Goal: Information Seeking & Learning: Learn about a topic

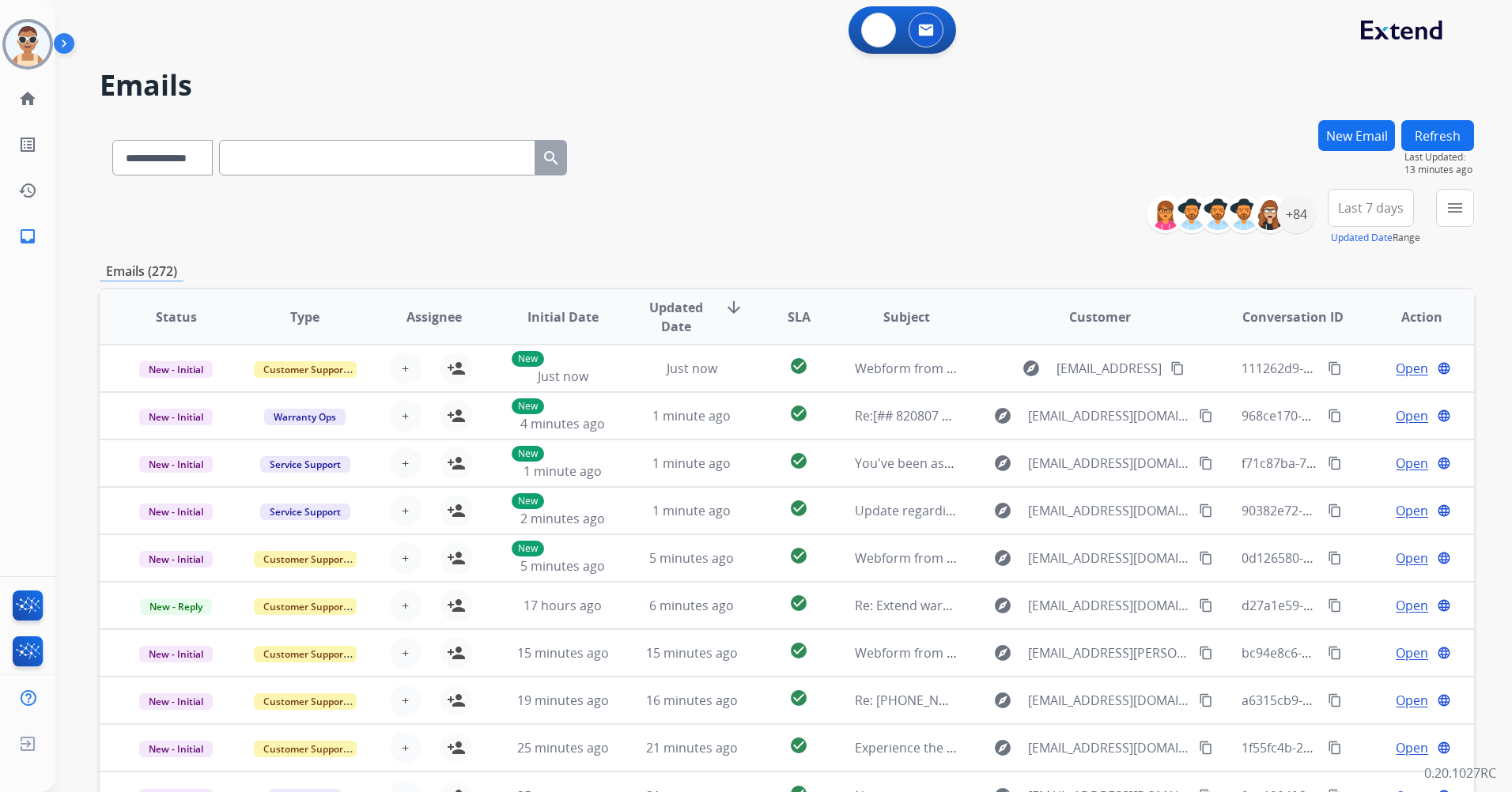
select select "**********"
click at [865, 32] on button at bounding box center [879, 30] width 35 height 35
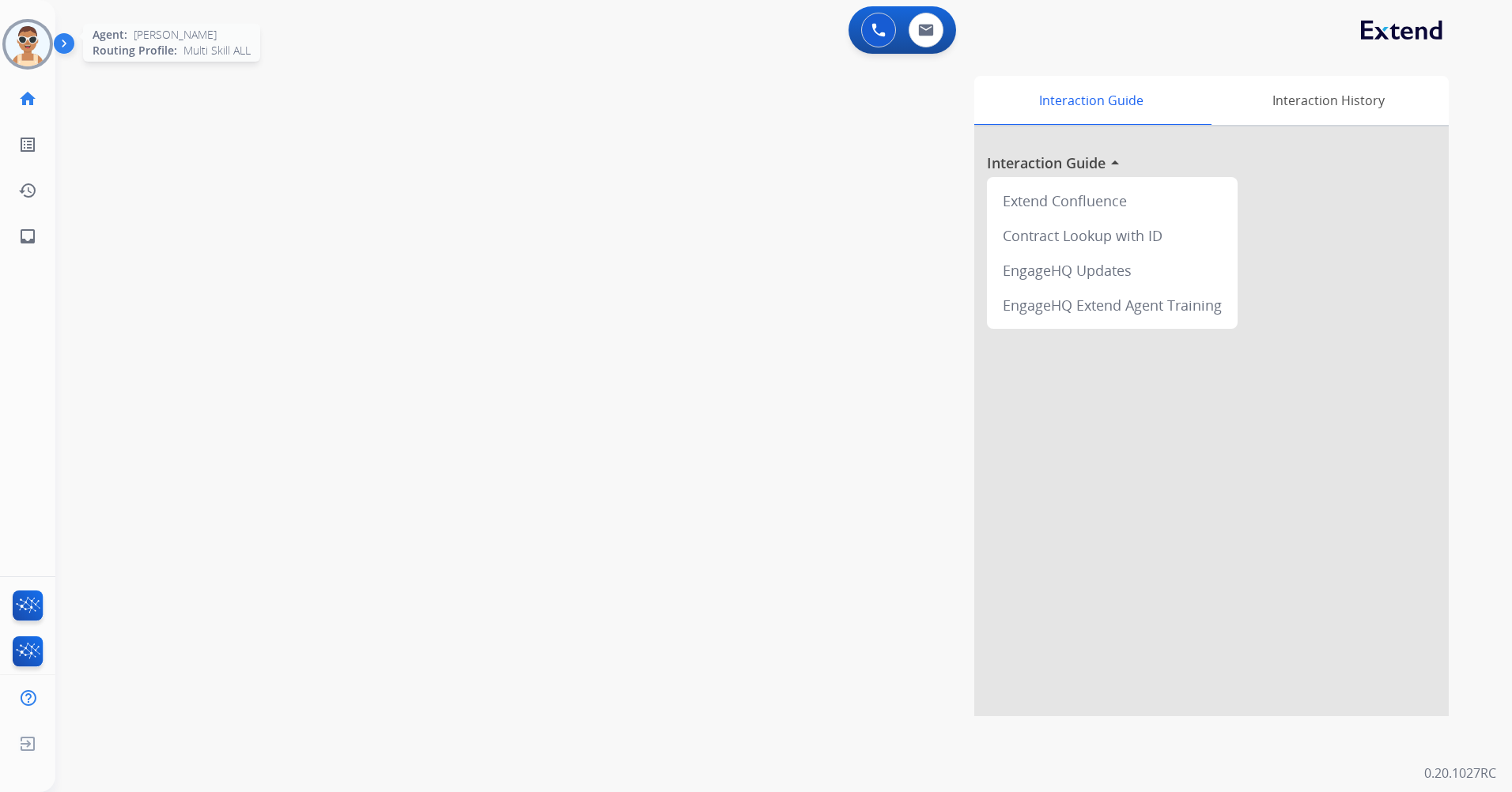
click at [45, 40] on img at bounding box center [28, 44] width 44 height 44
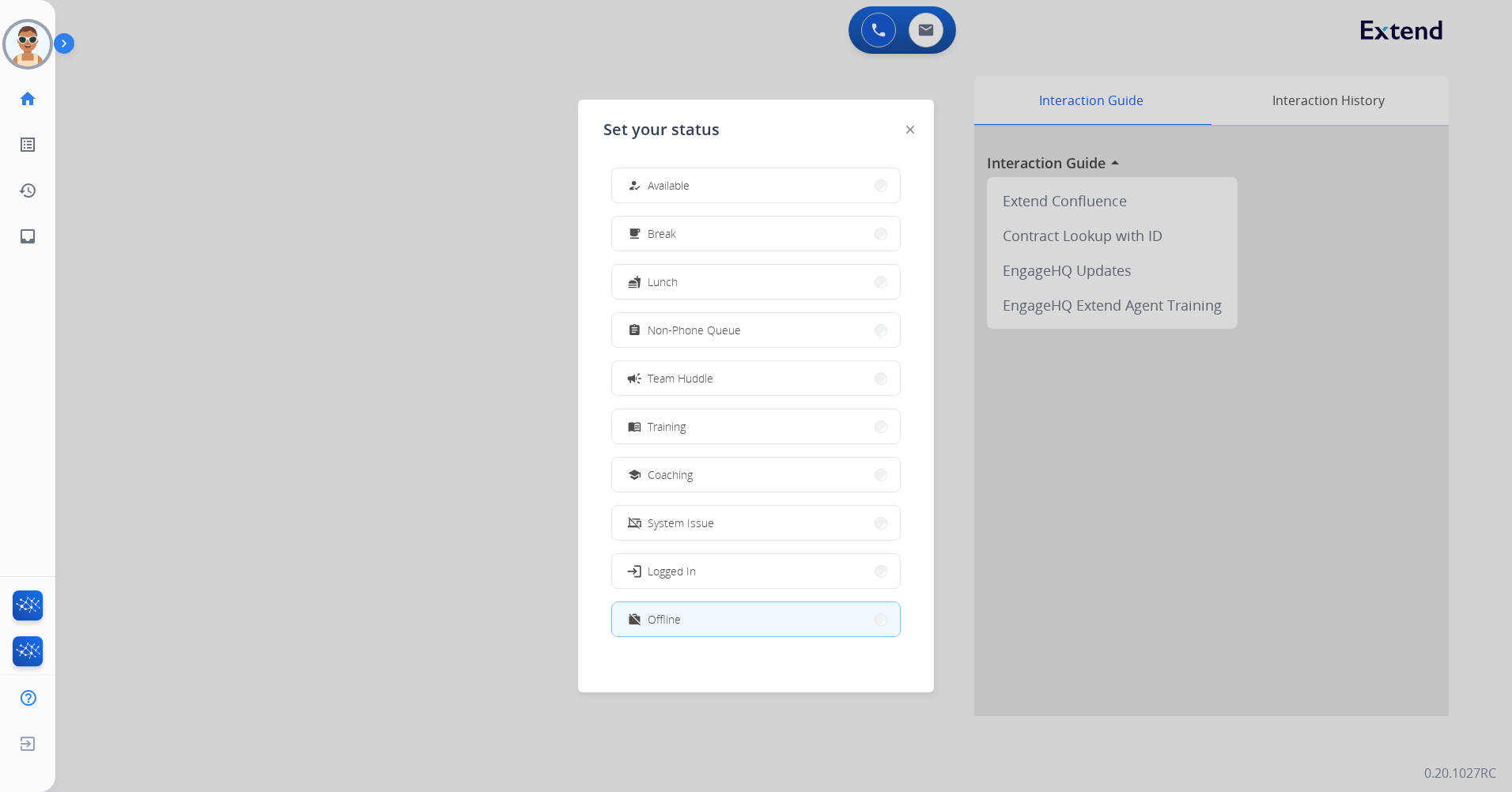
drag, startPoint x: 414, startPoint y: 191, endPoint x: 416, endPoint y: 180, distance: 11.2
click at [414, 191] on div at bounding box center [756, 396] width 1512 height 792
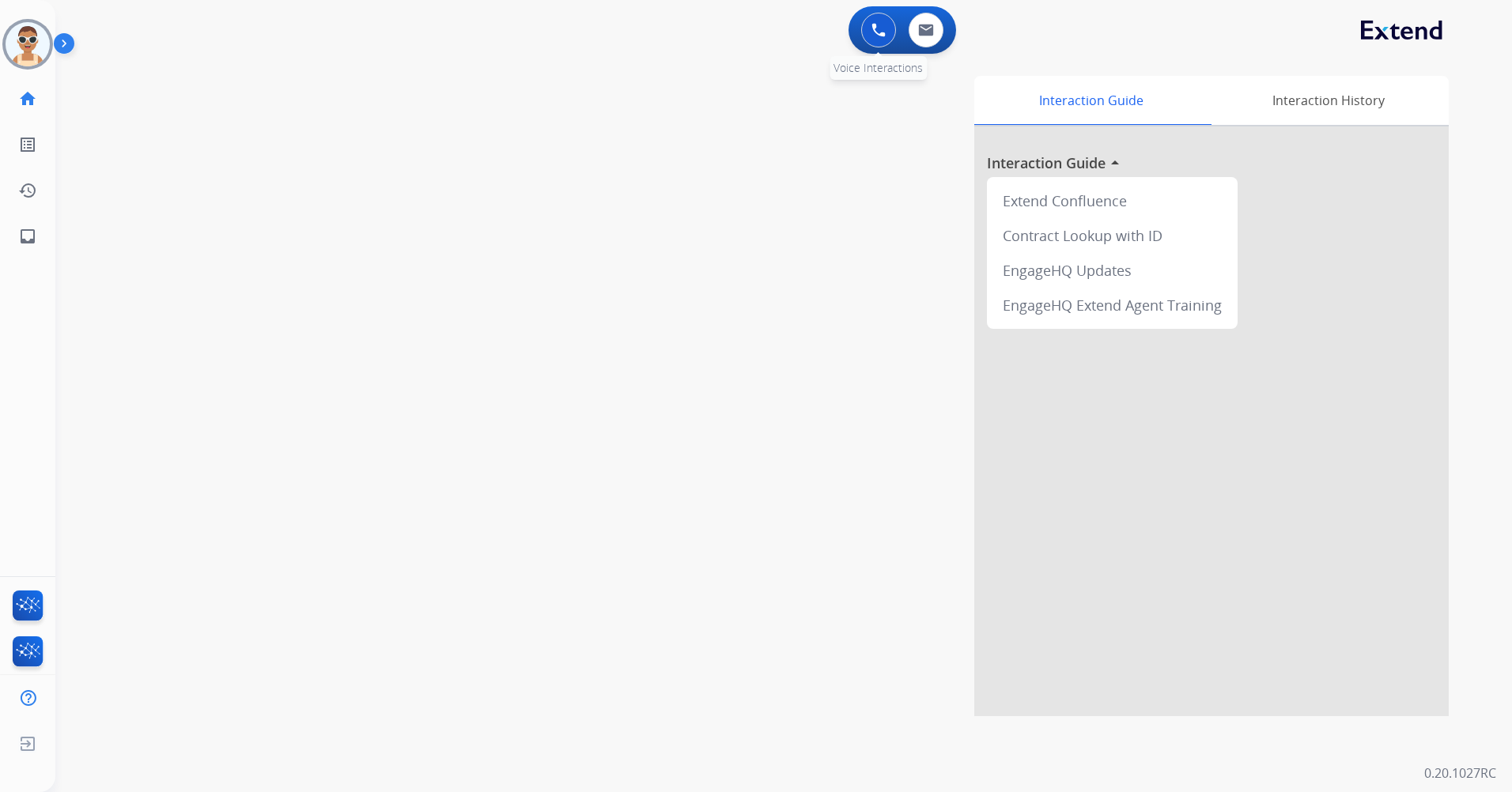
click at [890, 37] on button at bounding box center [879, 30] width 35 height 35
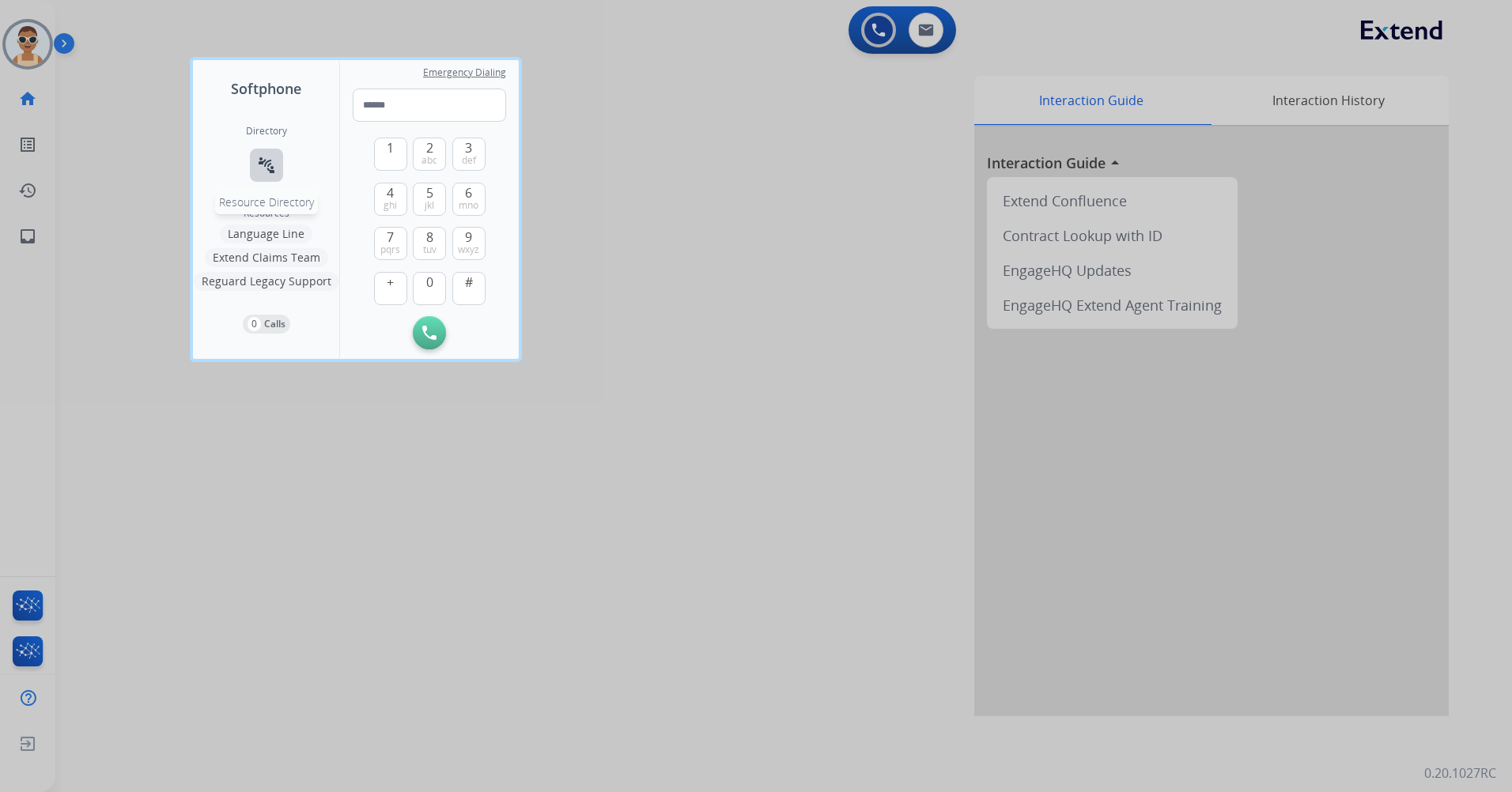
click at [260, 168] on mat-icon "connect_without_contact" at bounding box center [266, 165] width 19 height 19
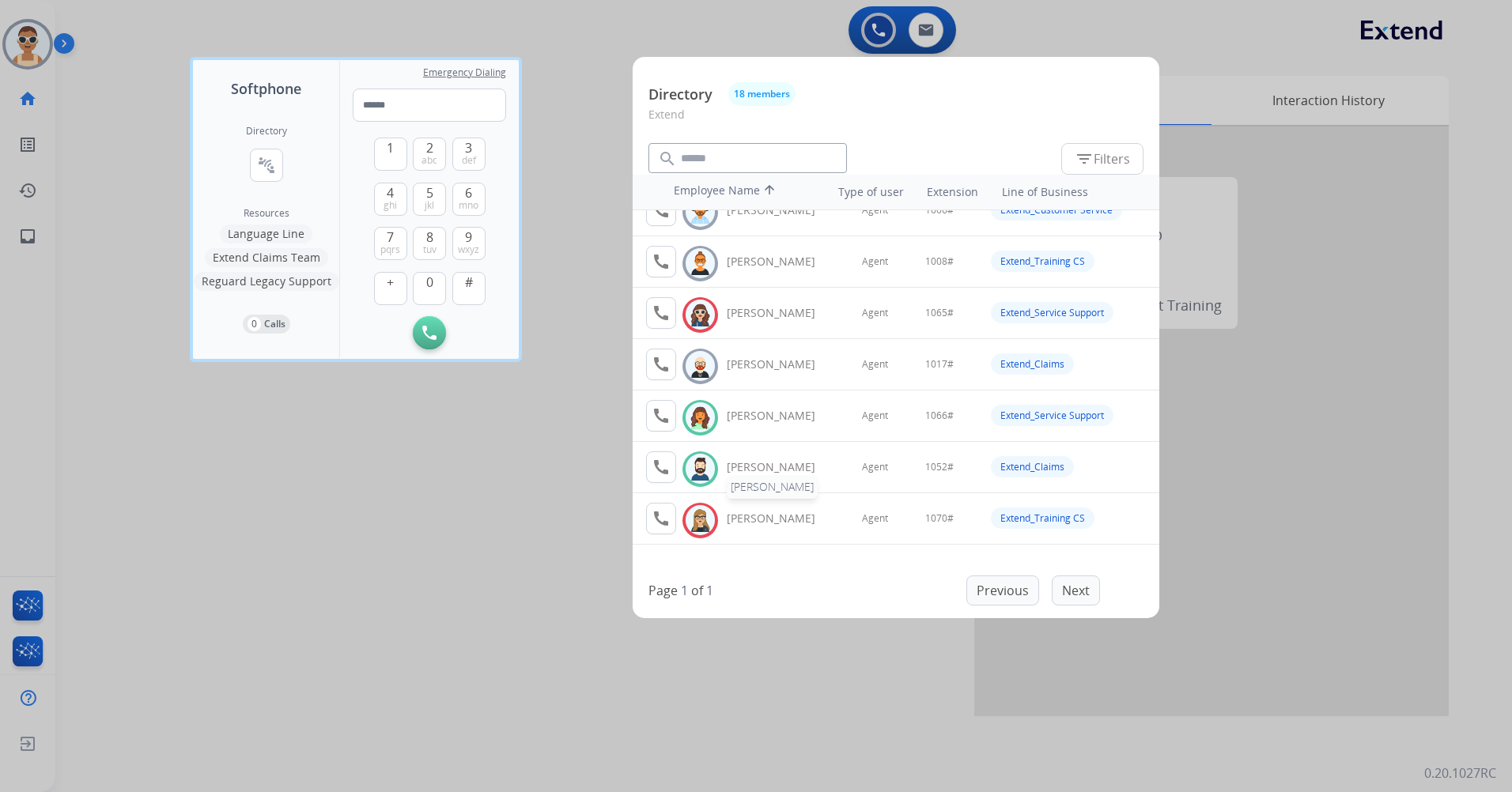
scroll to position [158, 0]
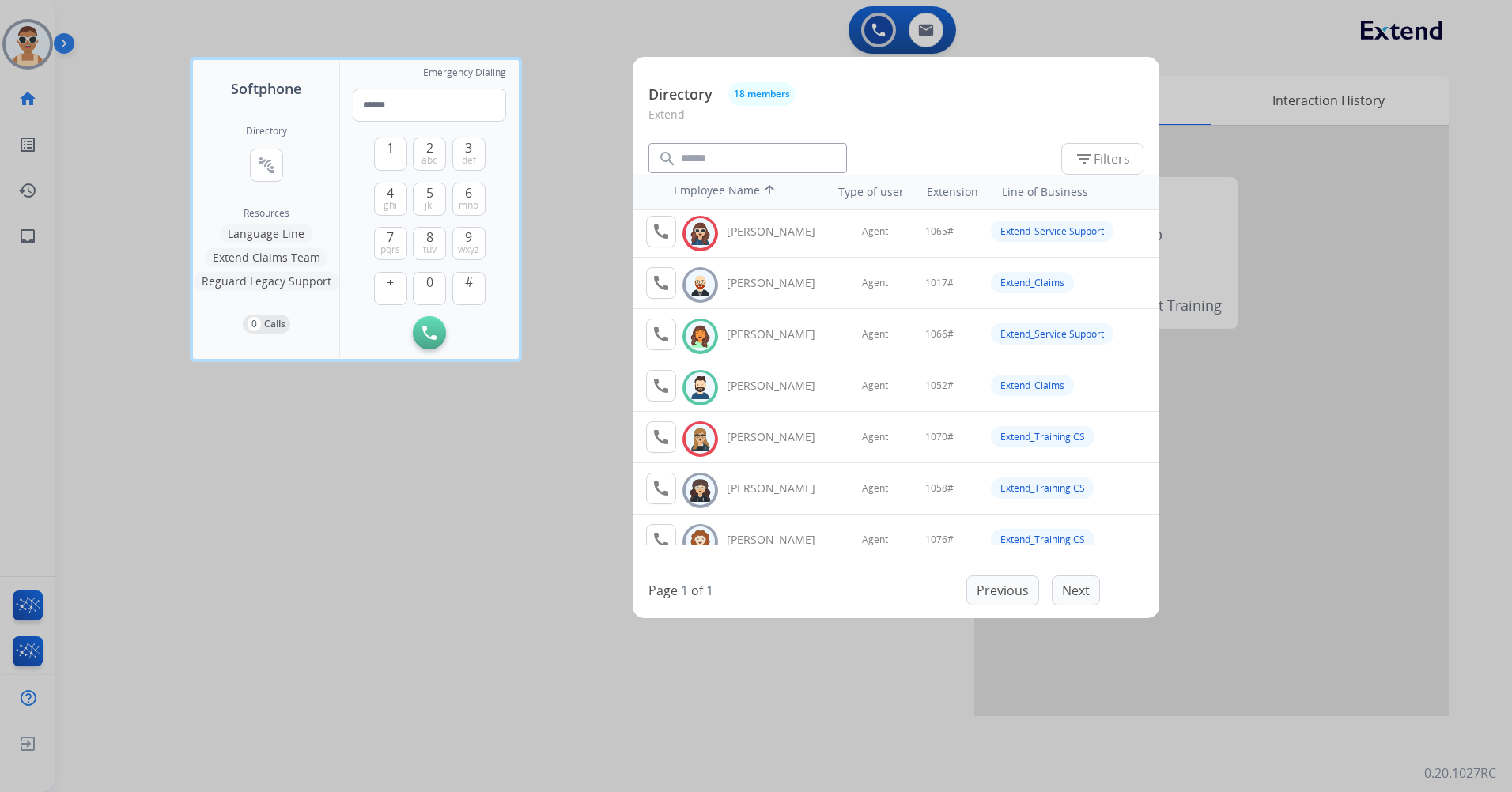
click at [494, 499] on div at bounding box center [756, 396] width 1512 height 792
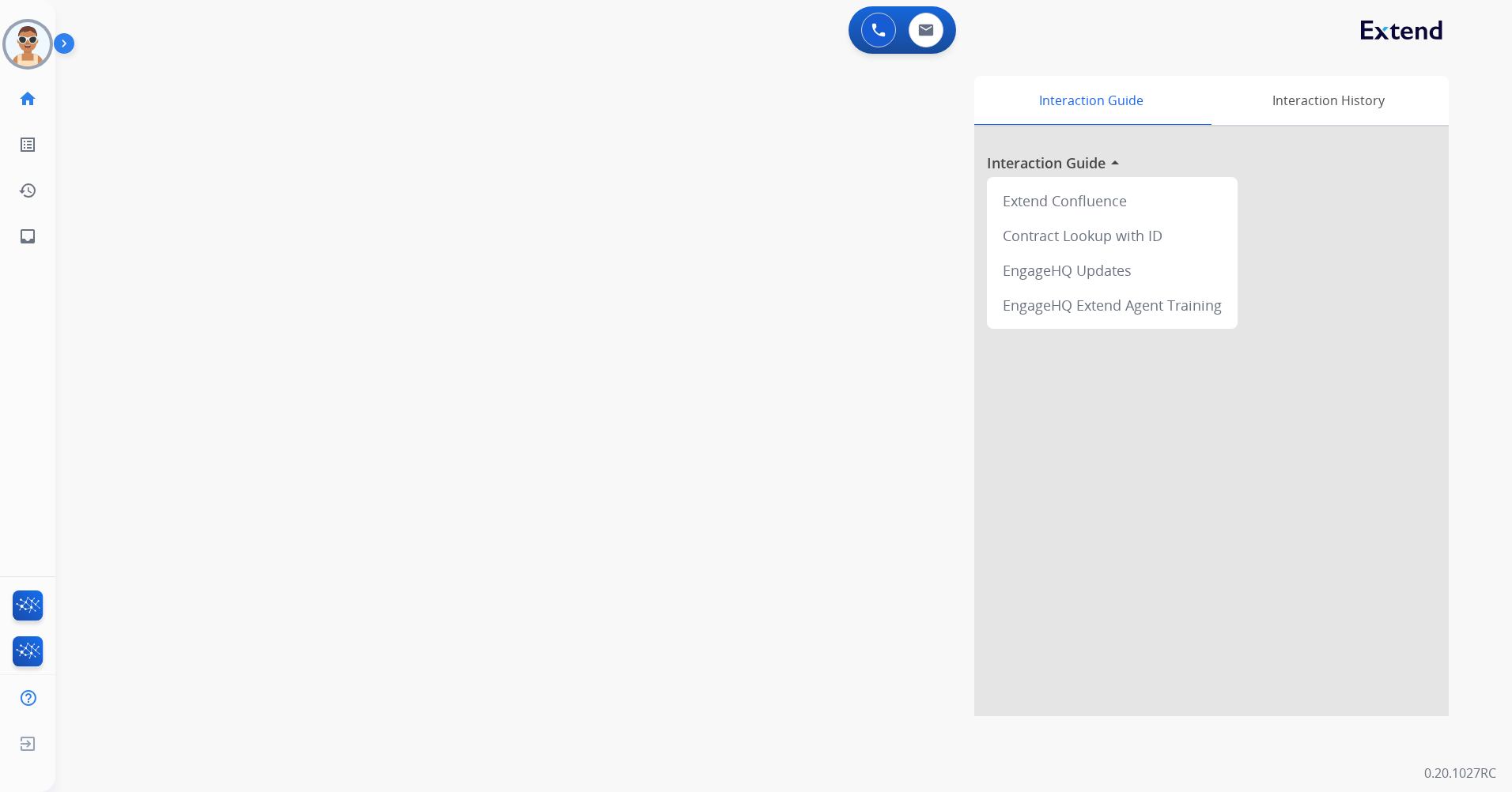
click at [950, 3] on app-navbar "0 Voice Interactions 0 Email Interactions" at bounding box center [765, 29] width 1419 height 57
click at [930, 36] on img at bounding box center [926, 30] width 15 height 13
select select "**********"
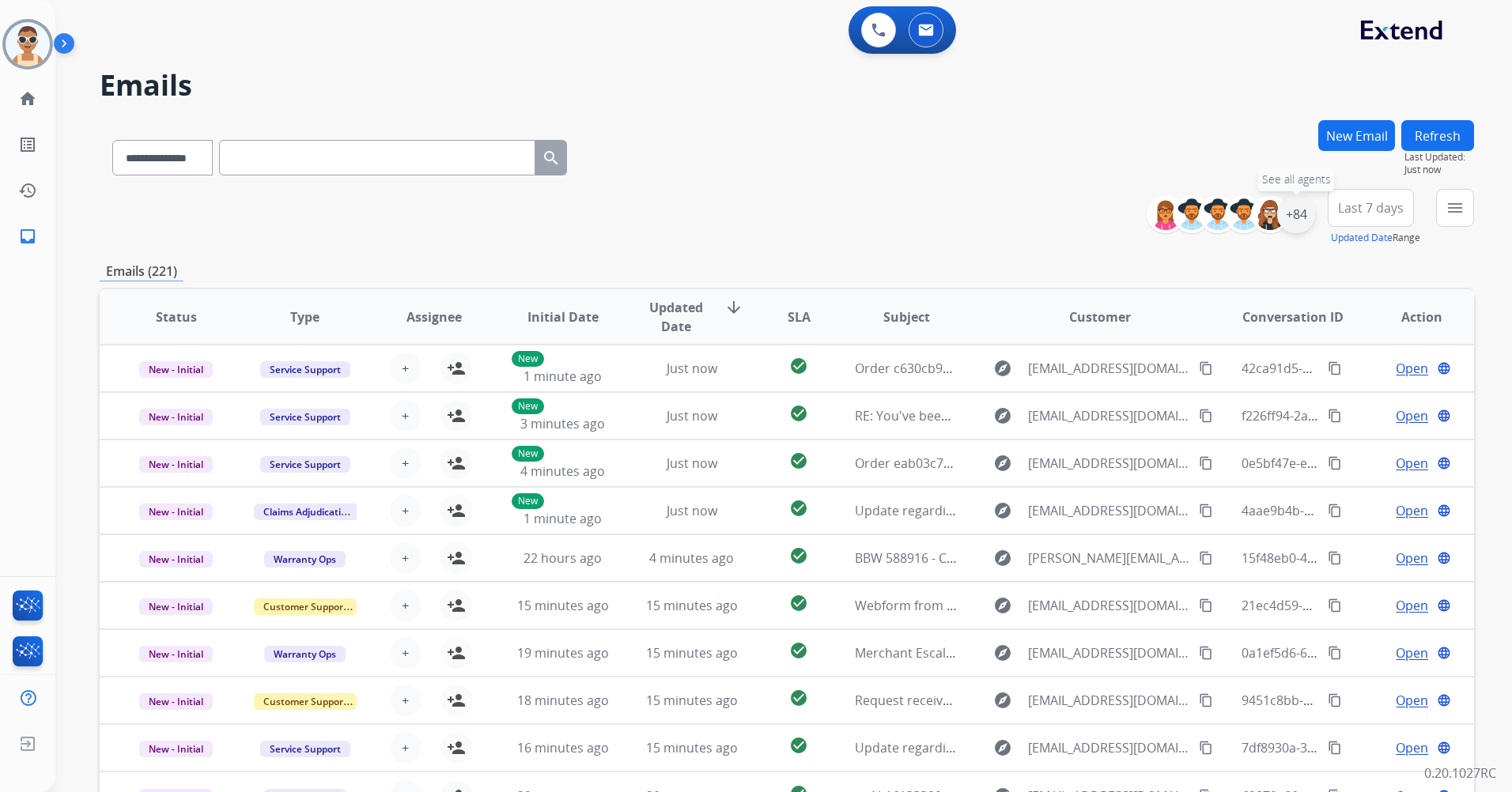
click at [1290, 224] on div "+84" at bounding box center [1296, 214] width 38 height 38
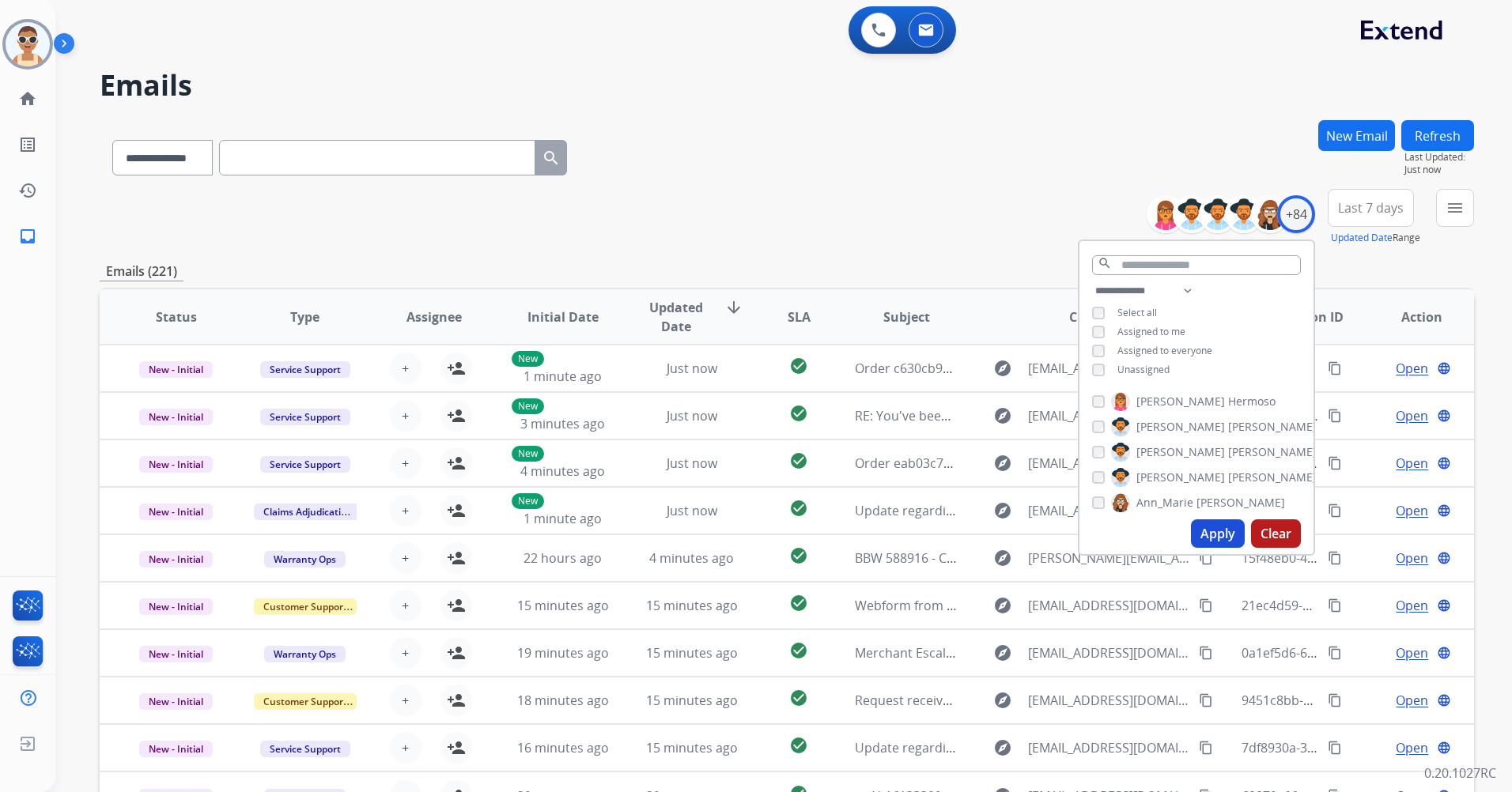
click at [1157, 372] on span "Unassigned" at bounding box center [1144, 369] width 52 height 13
click at [1149, 327] on span "Assigned to me" at bounding box center [1151, 332] width 68 height 13
click at [1191, 285] on select "**********" at bounding box center [1147, 290] width 109 height 19
select select "**********"
click at [1092, 281] on select "**********" at bounding box center [1147, 290] width 109 height 19
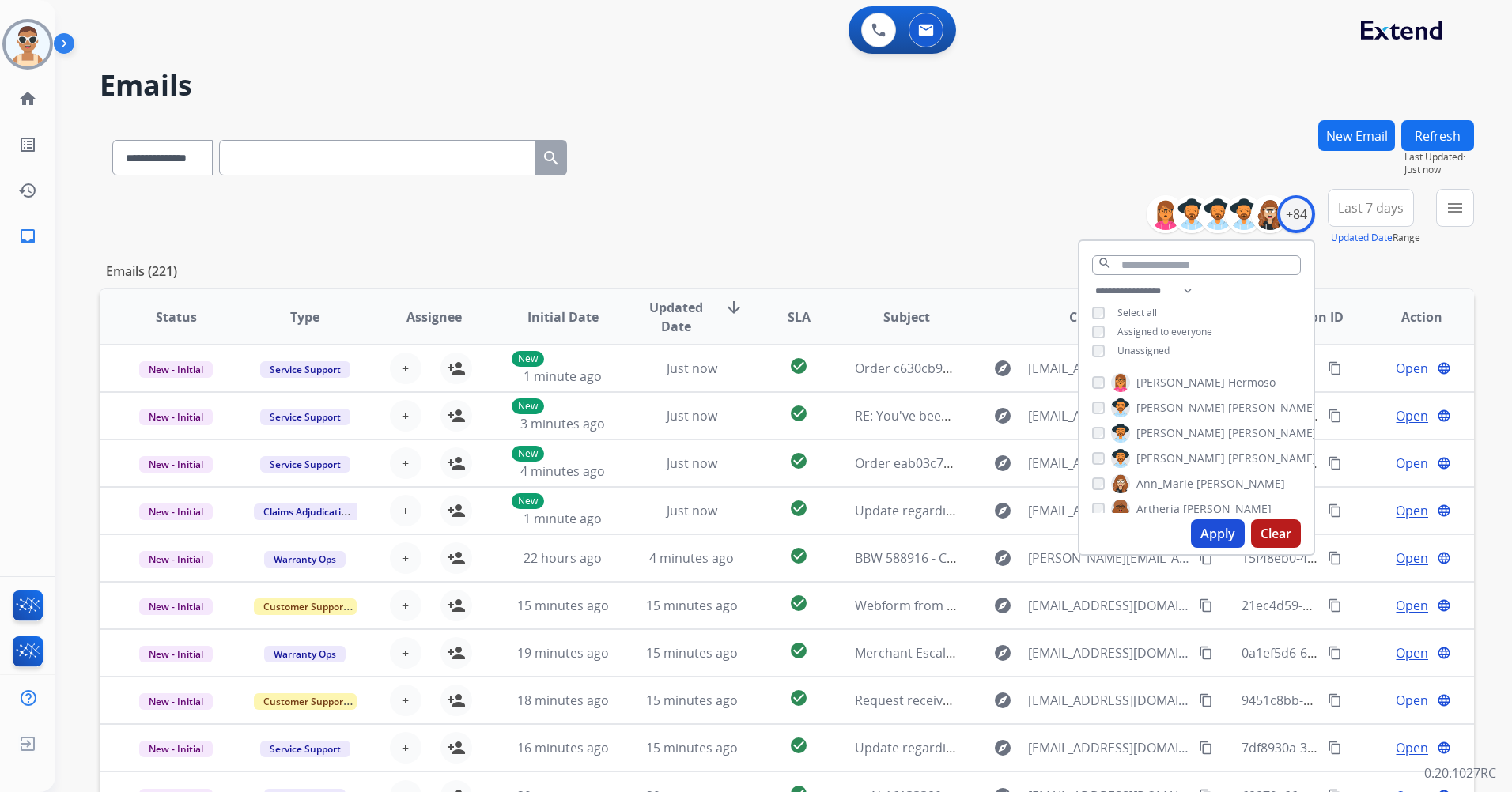
click at [1178, 327] on span "Assigned to everyone" at bounding box center [1165, 332] width 95 height 13
click at [1218, 526] on button "Apply" at bounding box center [1218, 534] width 54 height 29
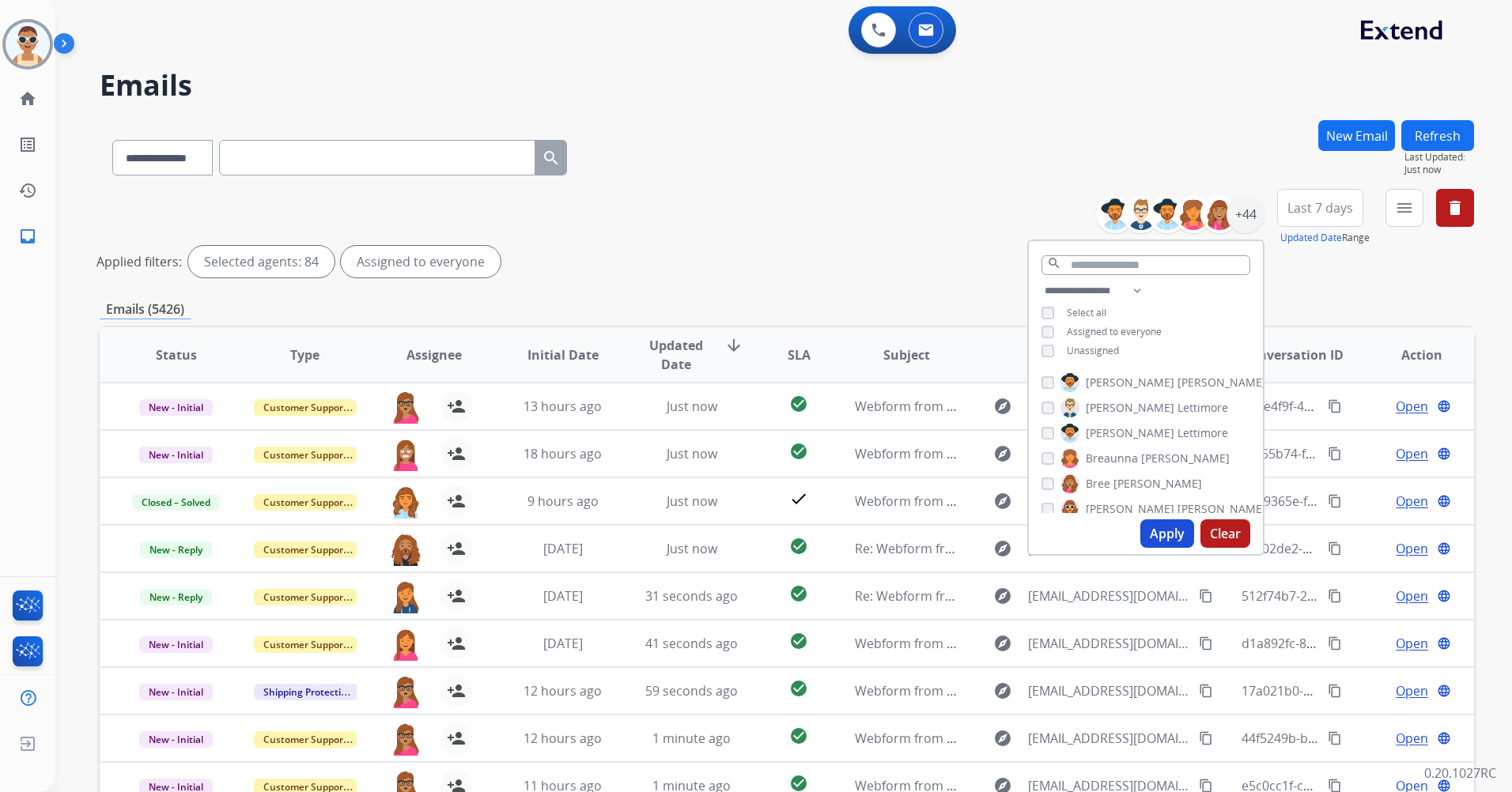
click at [1165, 525] on button "Apply" at bounding box center [1167, 534] width 54 height 29
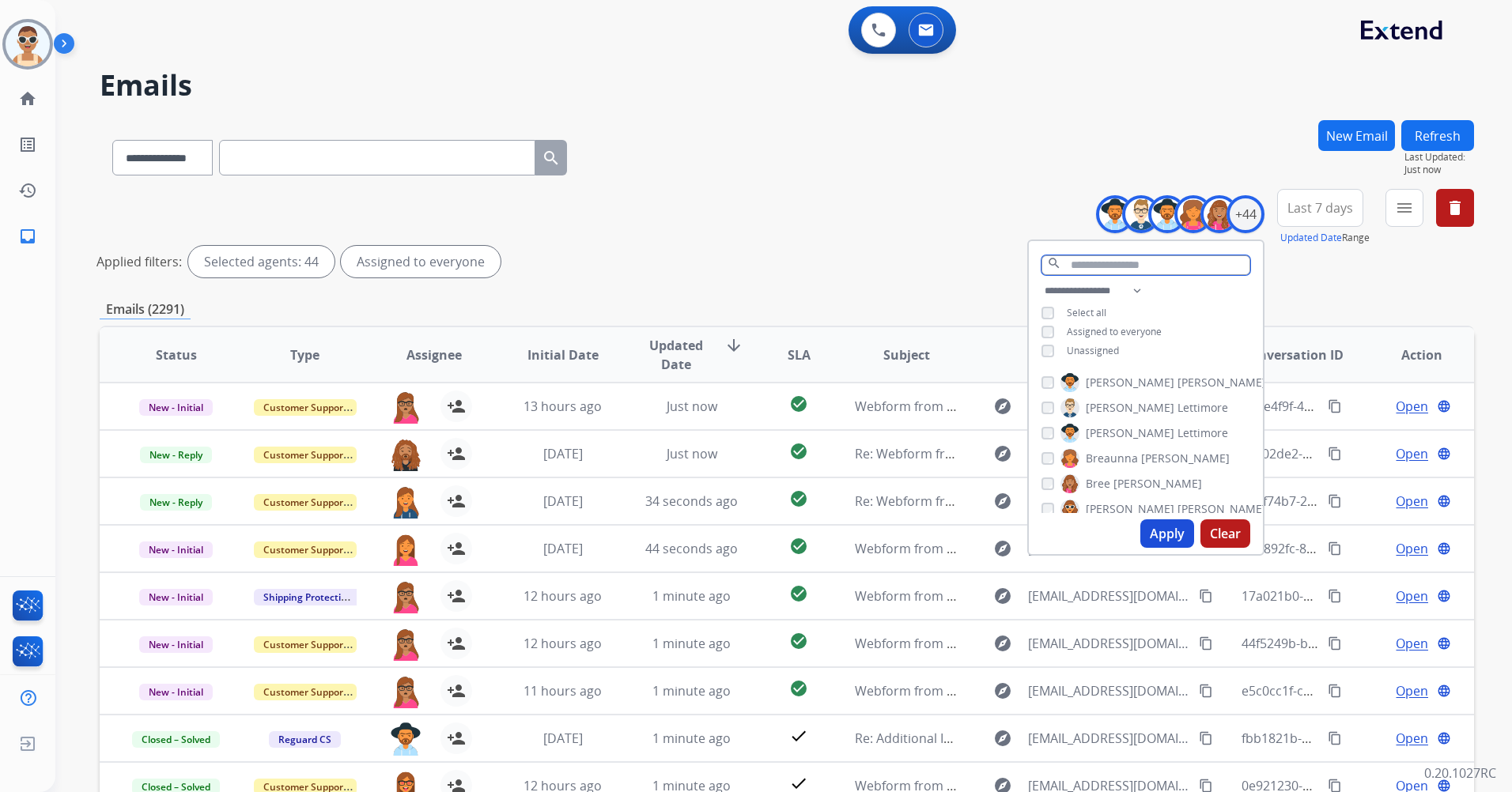
click at [1111, 267] on input "text" at bounding box center [1146, 265] width 209 height 20
type input "*"
paste input "**********"
type input "*"
click at [876, 19] on button at bounding box center [879, 30] width 35 height 35
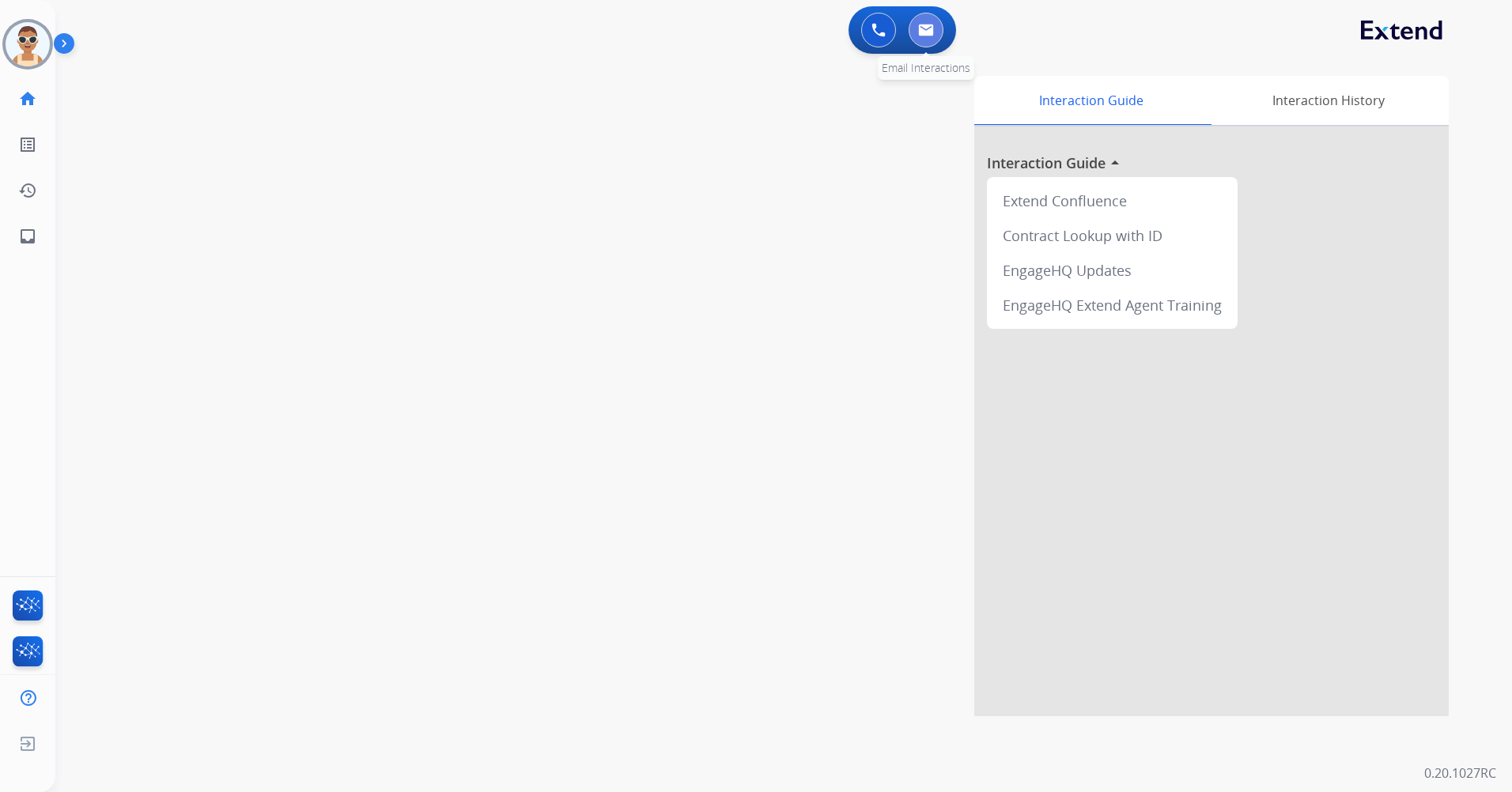
click at [920, 26] on img at bounding box center [926, 30] width 15 height 13
select select "**********"
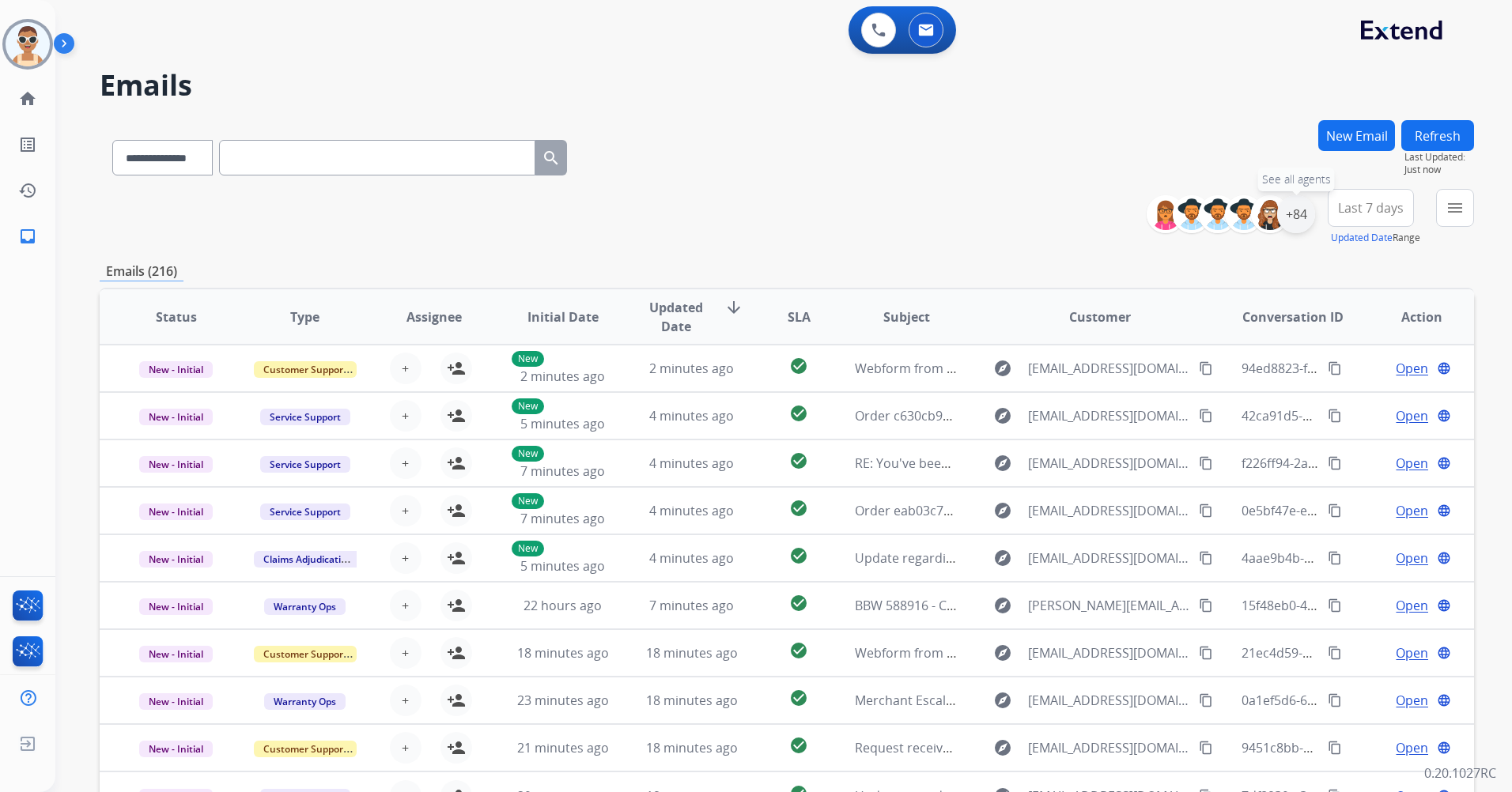
click at [1297, 217] on div "+84" at bounding box center [1296, 214] width 38 height 38
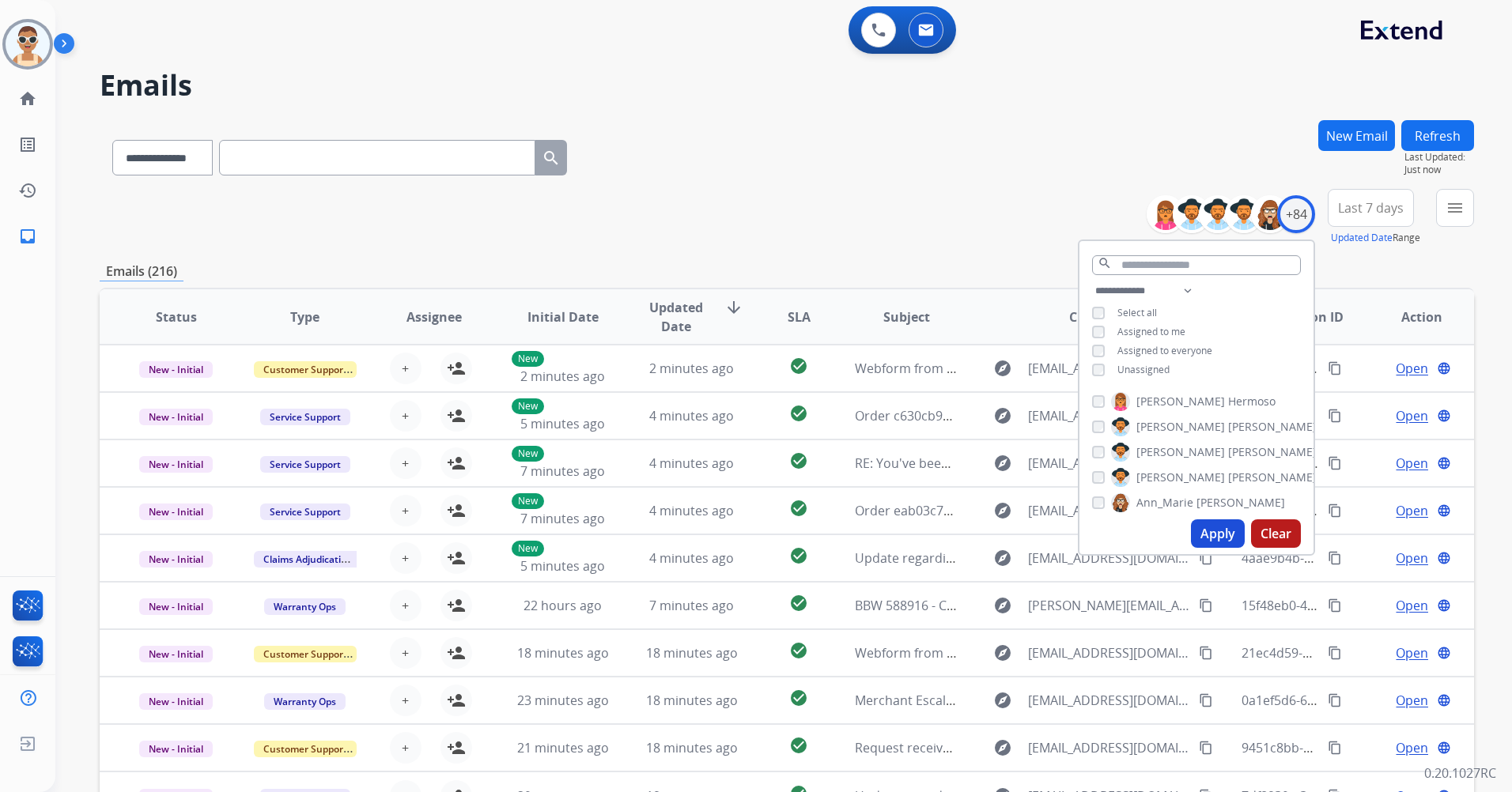
click at [1147, 372] on span "Unassigned" at bounding box center [1144, 369] width 52 height 13
click at [1137, 326] on span "Assigned to me" at bounding box center [1151, 332] width 68 height 13
click at [1144, 365] on span "Unassigned" at bounding box center [1144, 369] width 52 height 13
click at [1210, 525] on button "Apply" at bounding box center [1218, 534] width 54 height 29
click at [1356, 208] on span "Last 7 days" at bounding box center [1371, 208] width 66 height 7
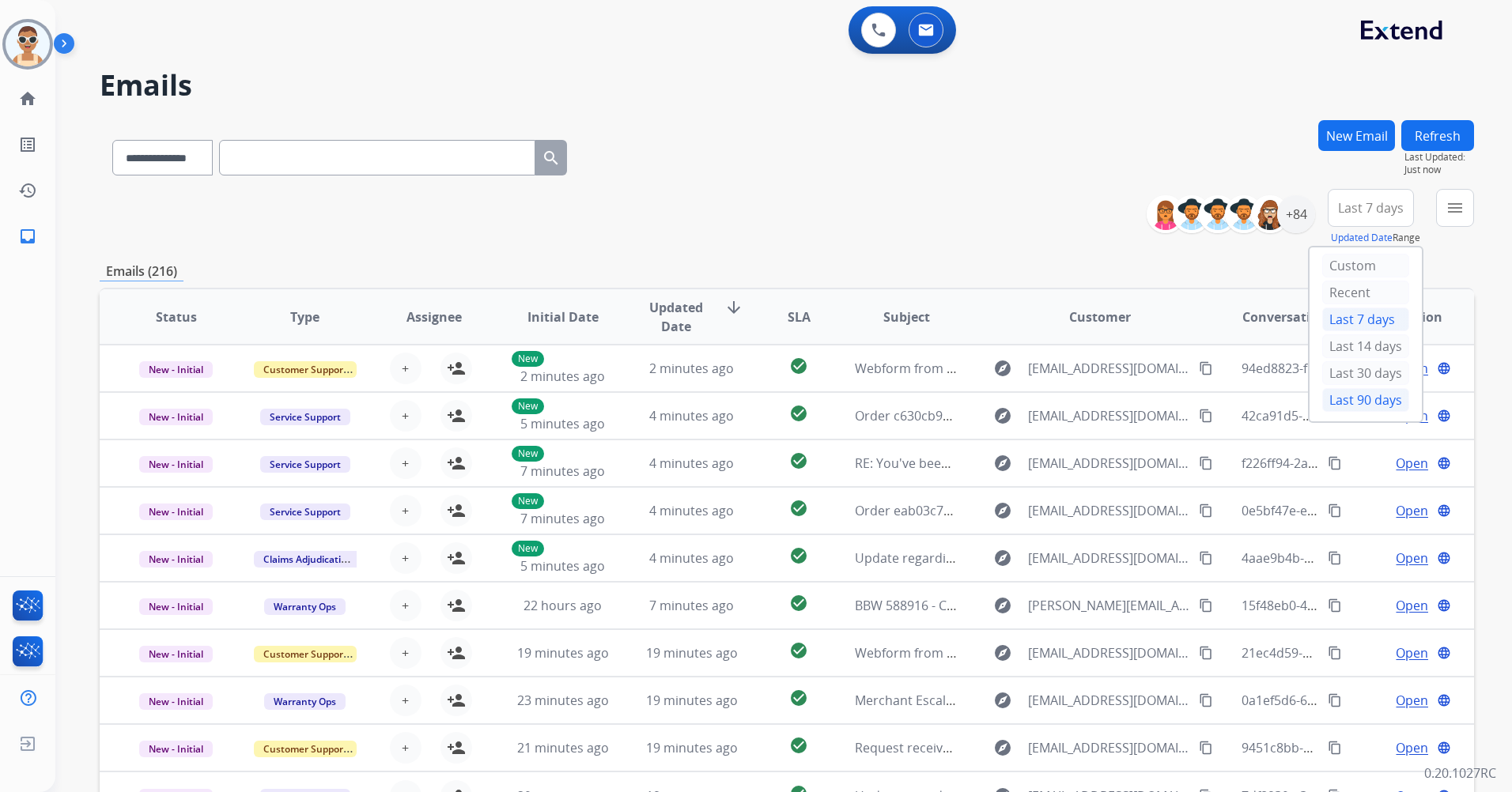
click at [1351, 391] on div "Last 90 days" at bounding box center [1366, 399] width 87 height 24
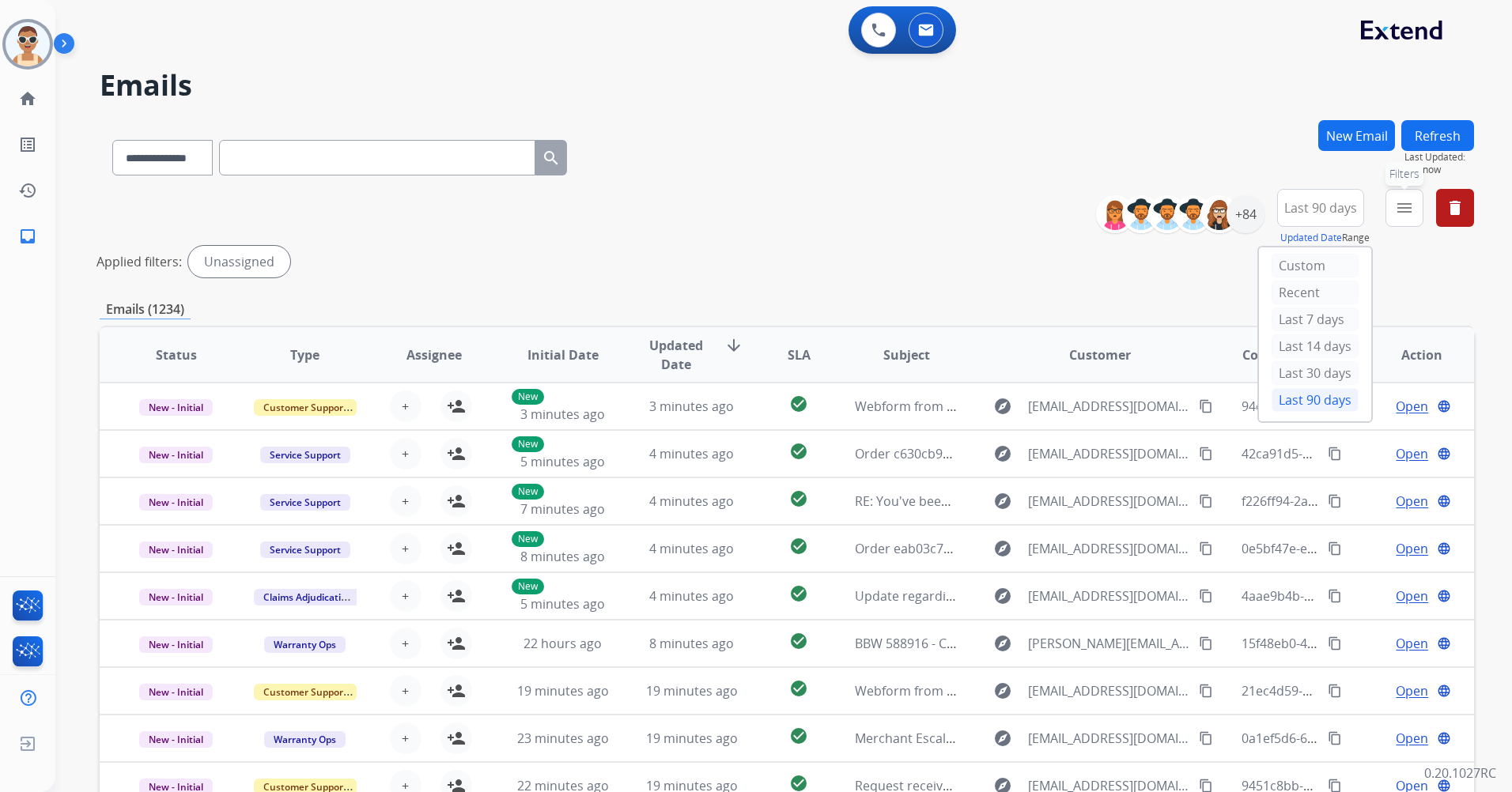
click at [1405, 213] on mat-icon "menu" at bounding box center [1404, 208] width 19 height 19
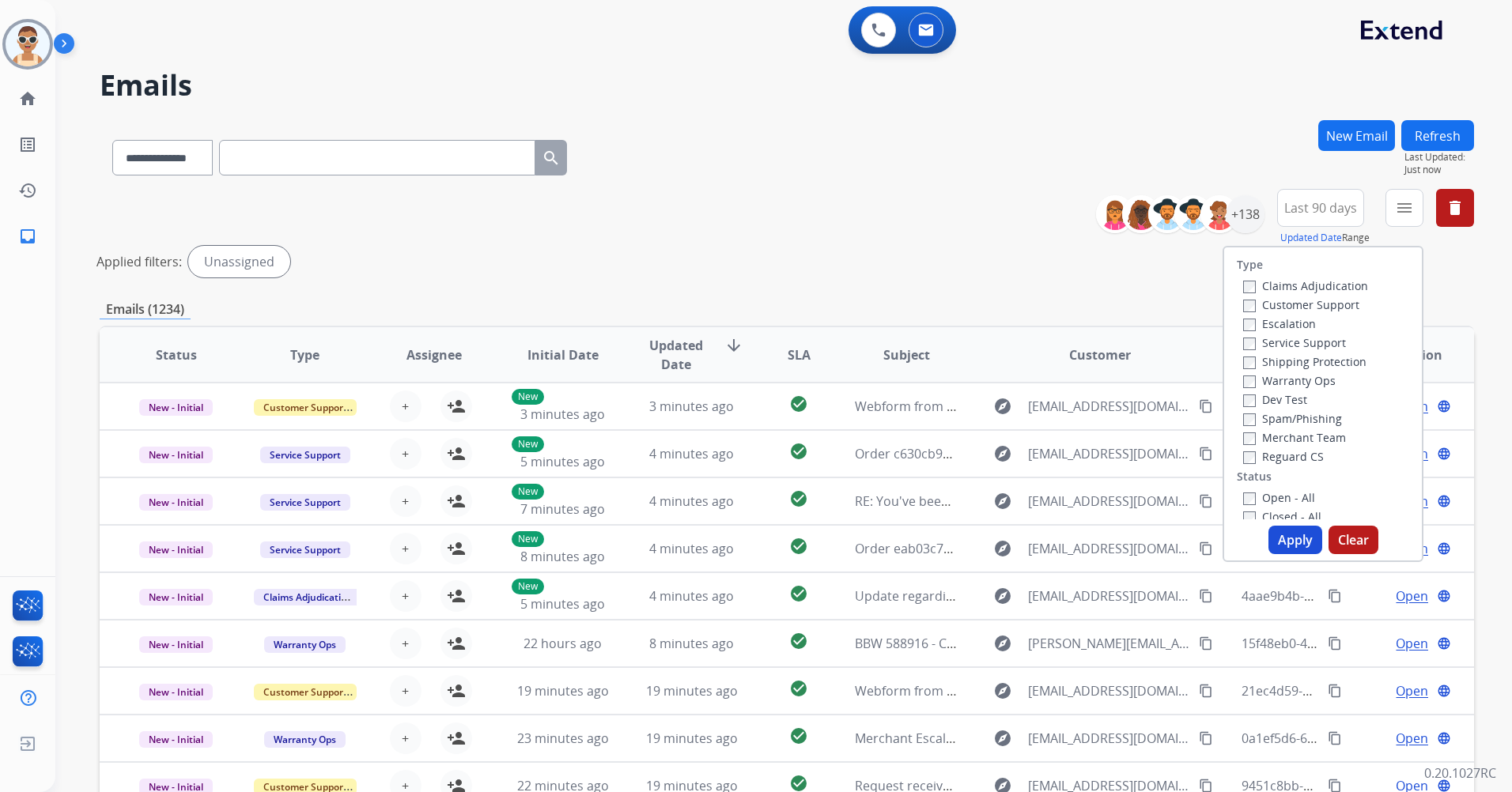
click at [1321, 305] on label "Customer Support" at bounding box center [1302, 305] width 117 height 15
click at [1323, 361] on label "Shipping Protection" at bounding box center [1305, 362] width 123 height 15
click at [1293, 457] on label "Reguard CS" at bounding box center [1284, 456] width 81 height 15
click at [1272, 501] on label "Open - All" at bounding box center [1280, 498] width 72 height 15
click at [1286, 539] on button "Apply" at bounding box center [1296, 539] width 54 height 29
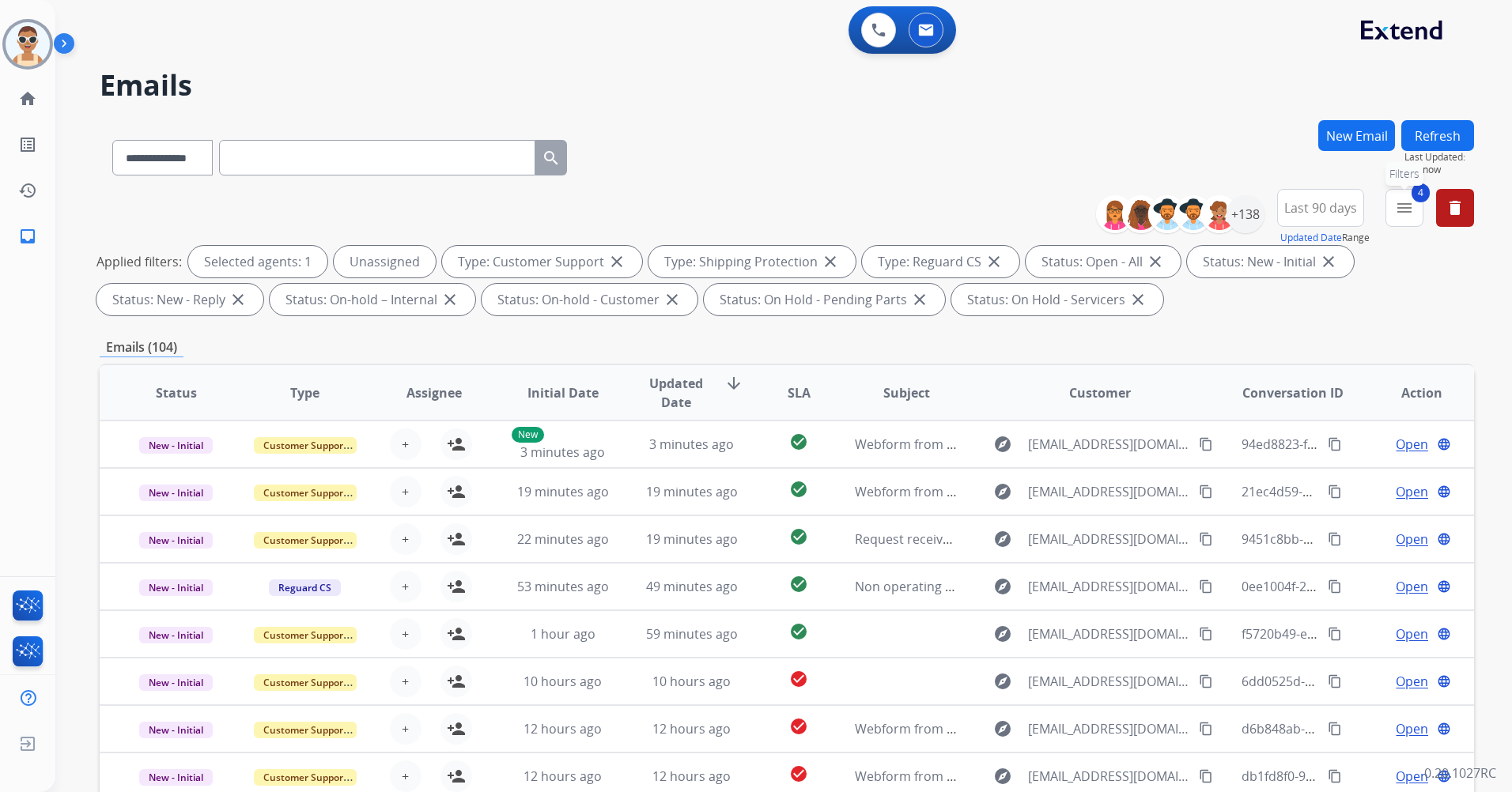
click at [1405, 218] on button "4 menu Filters" at bounding box center [1404, 208] width 38 height 38
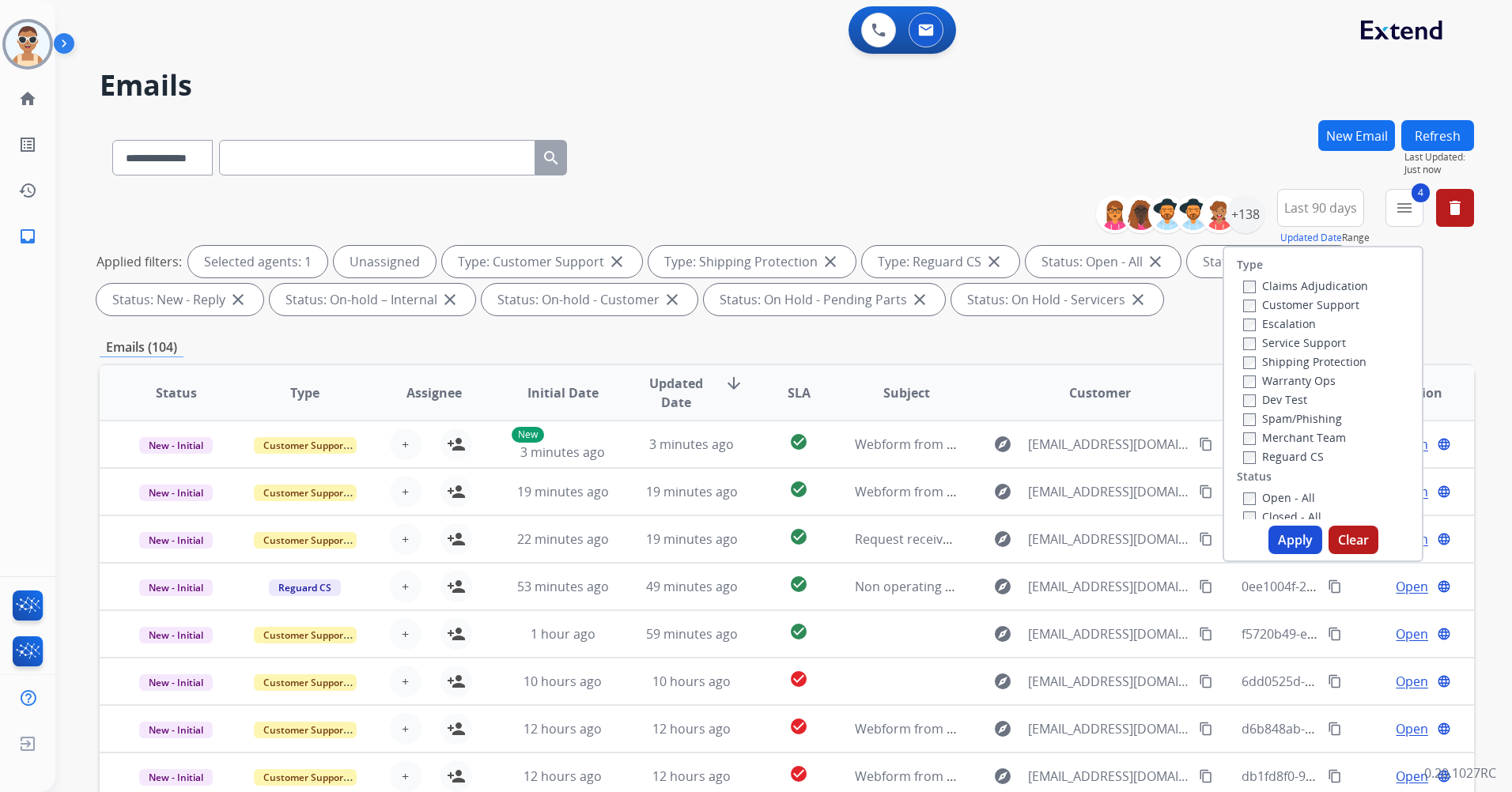
click at [934, 187] on div "**********" at bounding box center [787, 155] width 1375 height 68
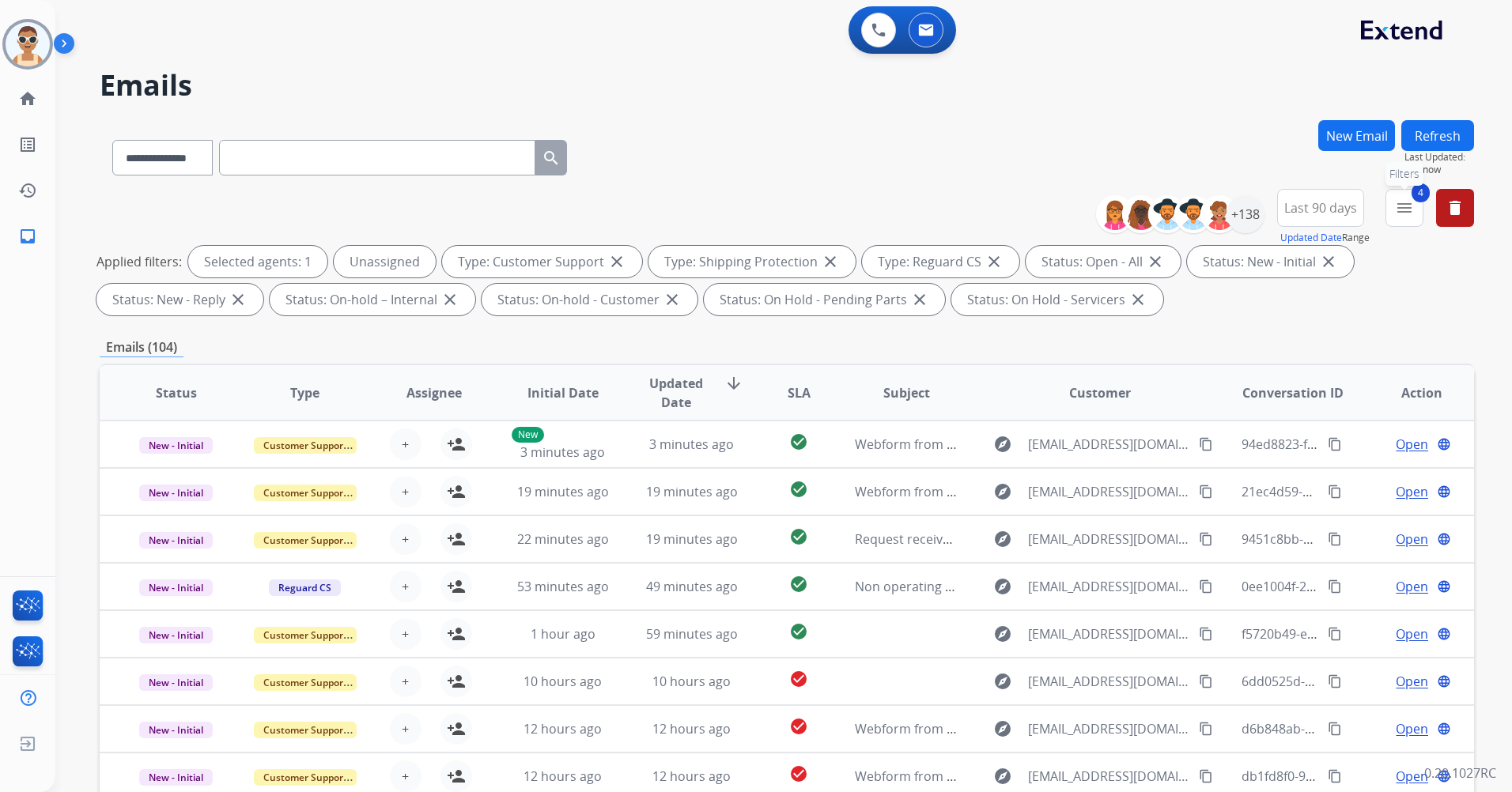
click at [1397, 224] on button "4 menu Filters" at bounding box center [1404, 208] width 38 height 38
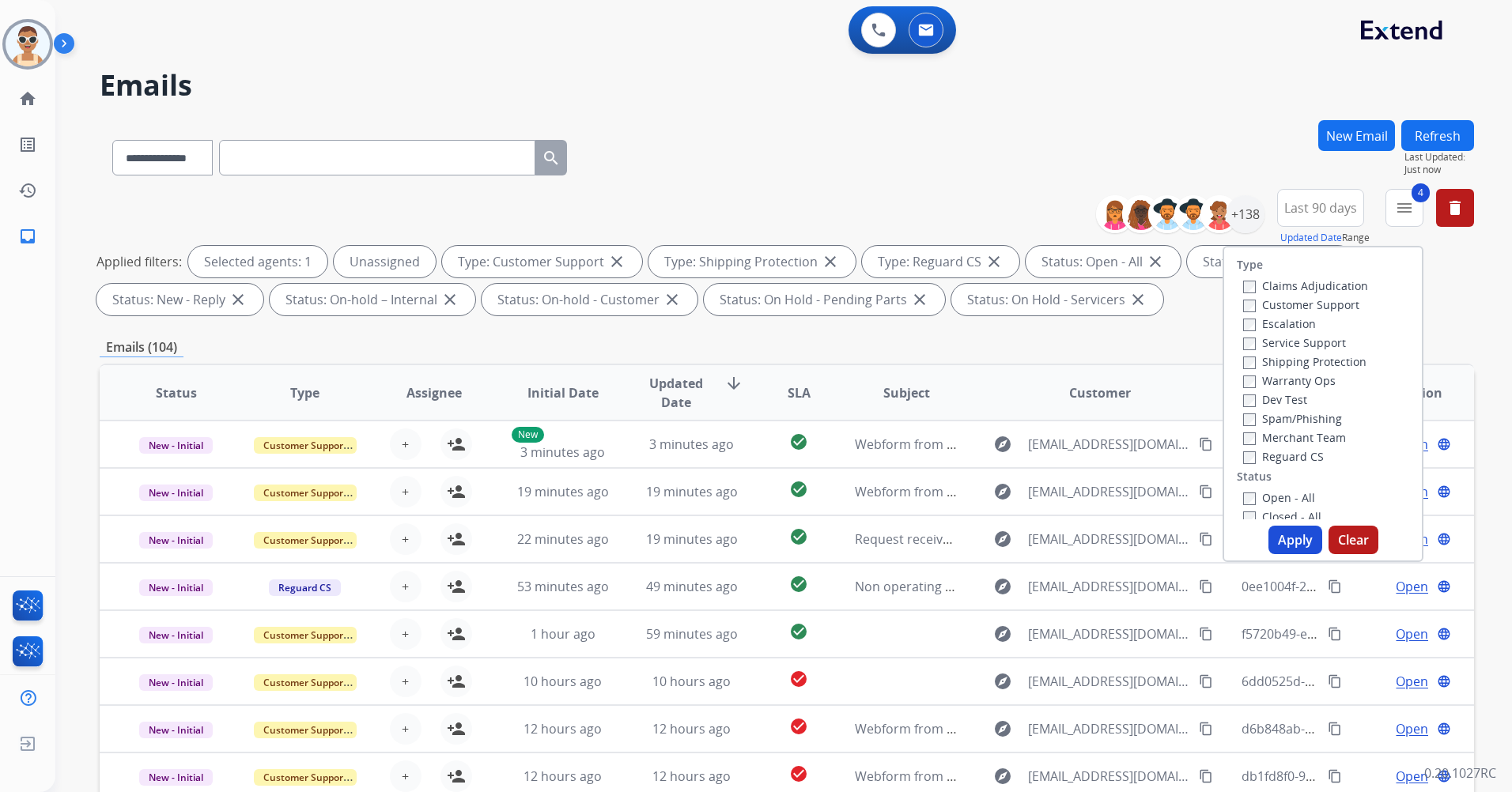
click at [1033, 160] on div "**********" at bounding box center [787, 155] width 1375 height 68
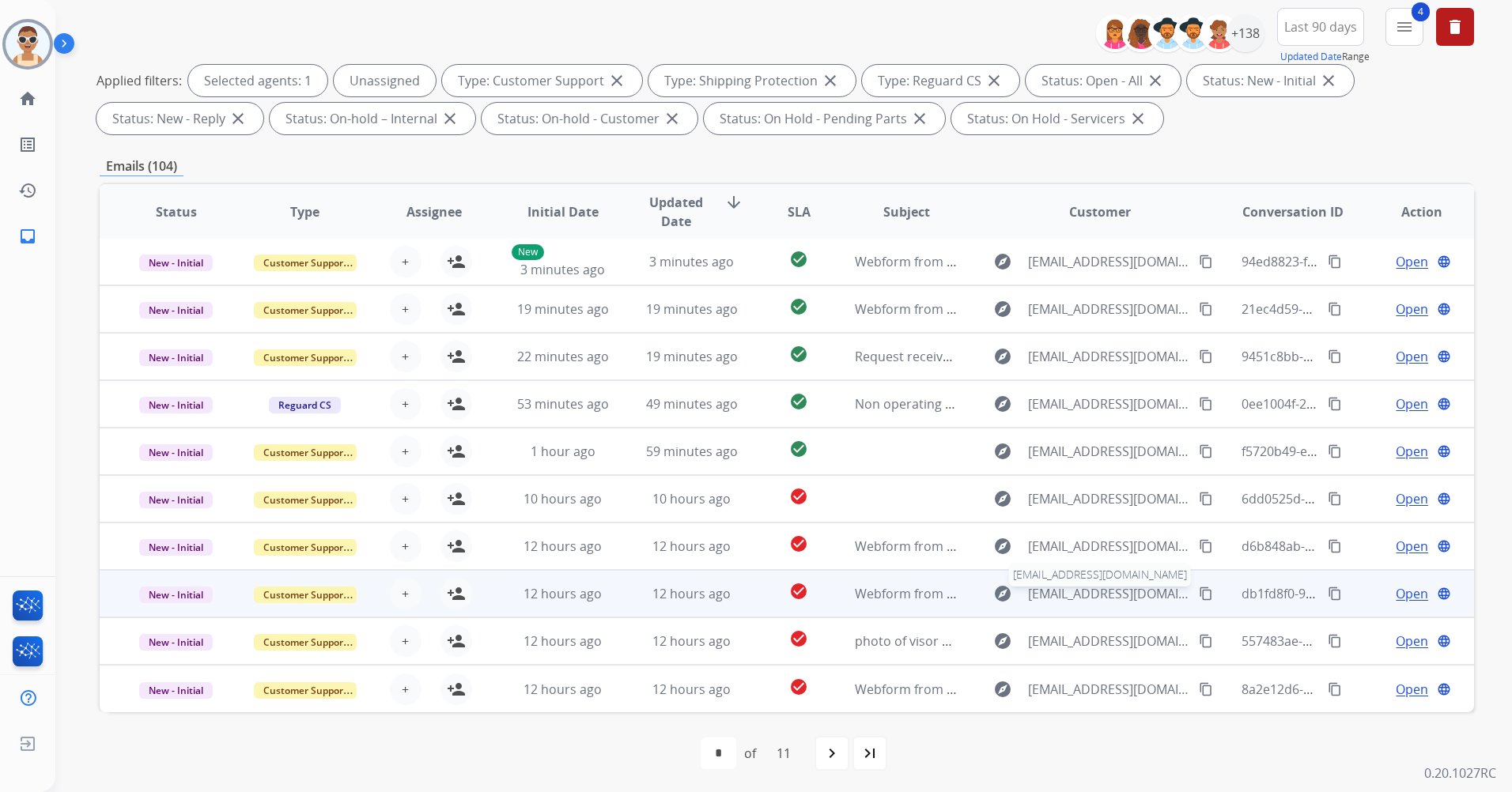
scroll to position [183, 0]
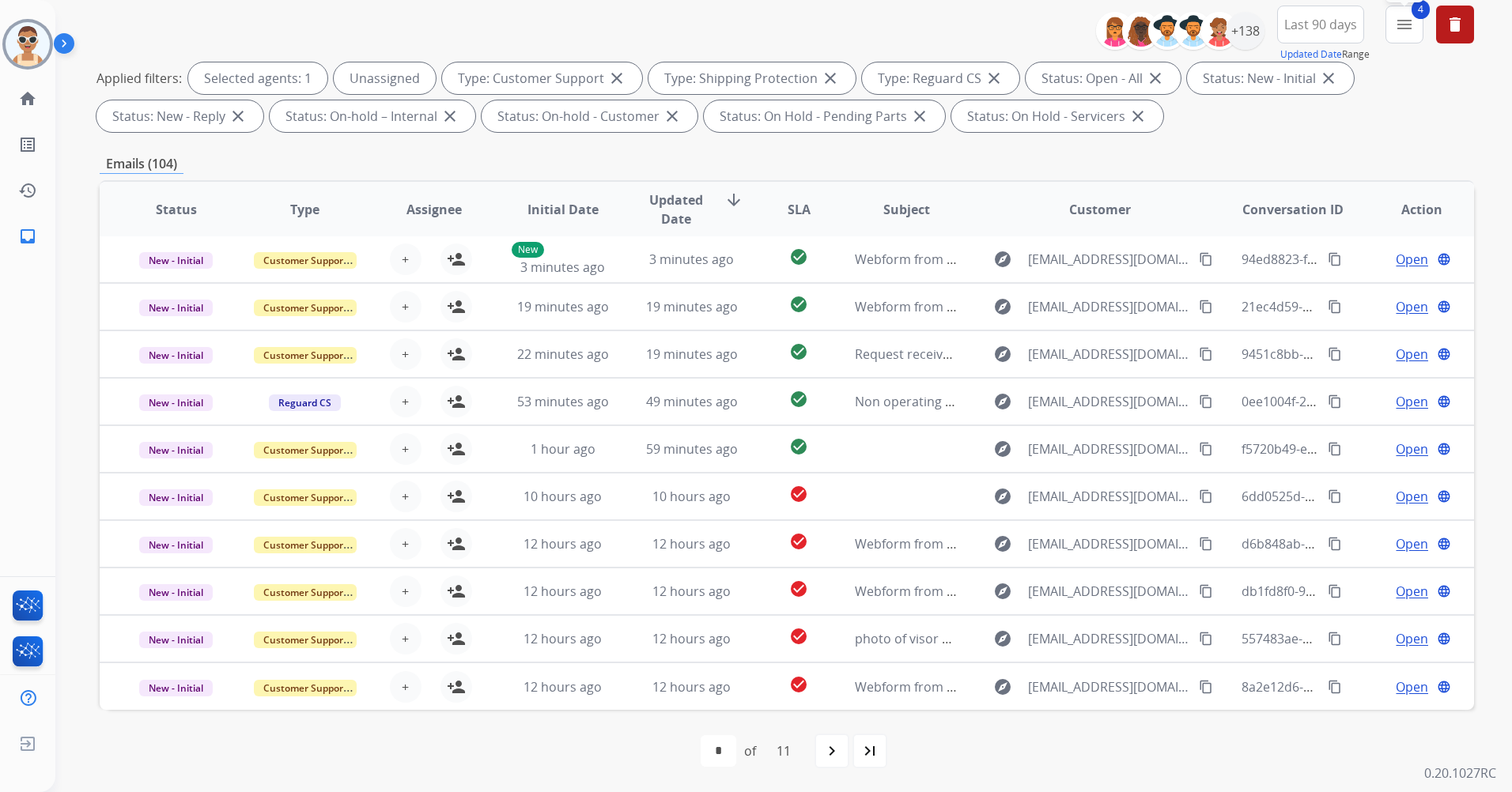
click at [1387, 32] on button "4 menu Filters" at bounding box center [1404, 24] width 38 height 38
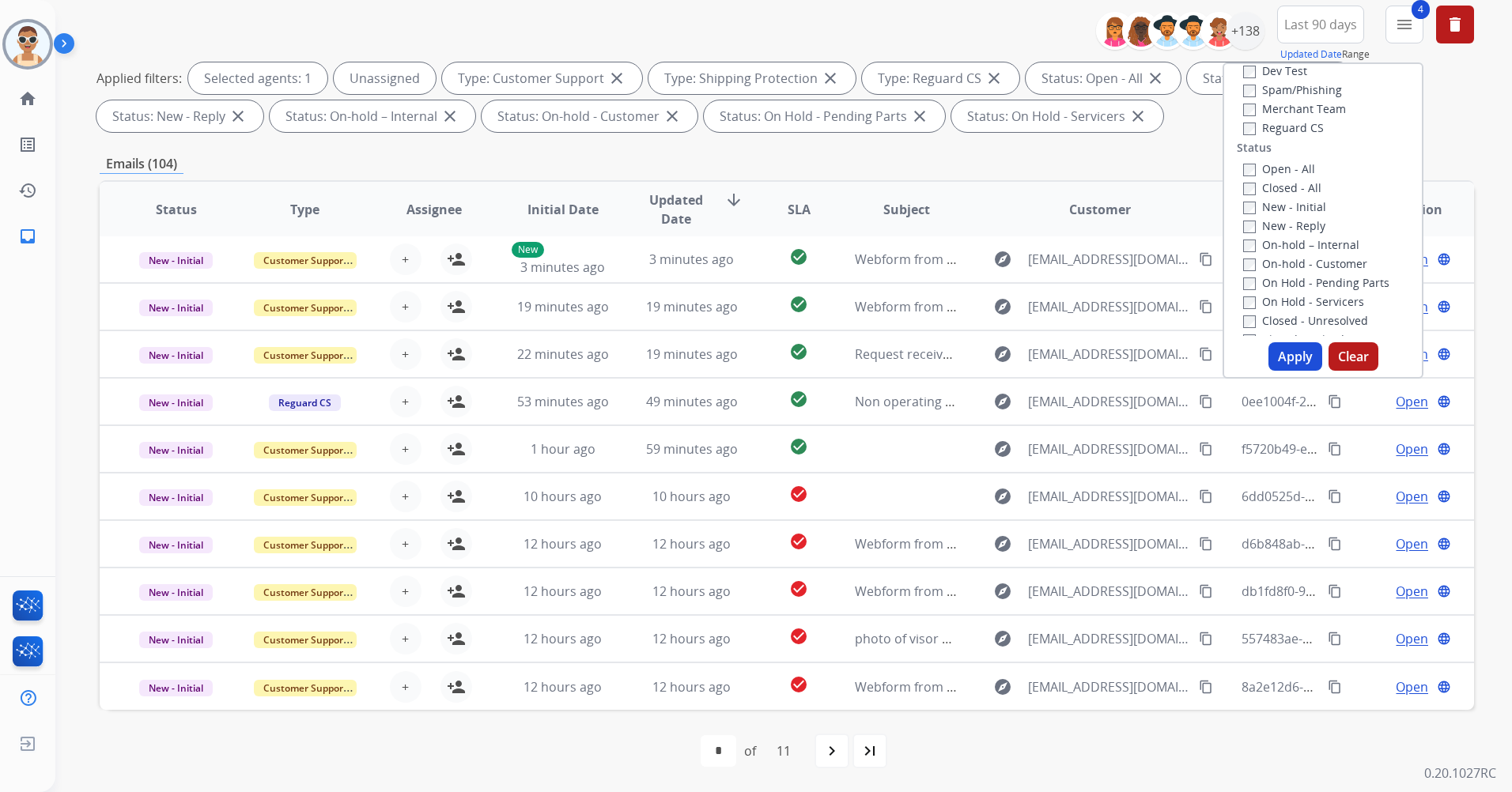
scroll to position [158, 0]
click at [1195, 139] on div "**********" at bounding box center [787, 364] width 1375 height 856
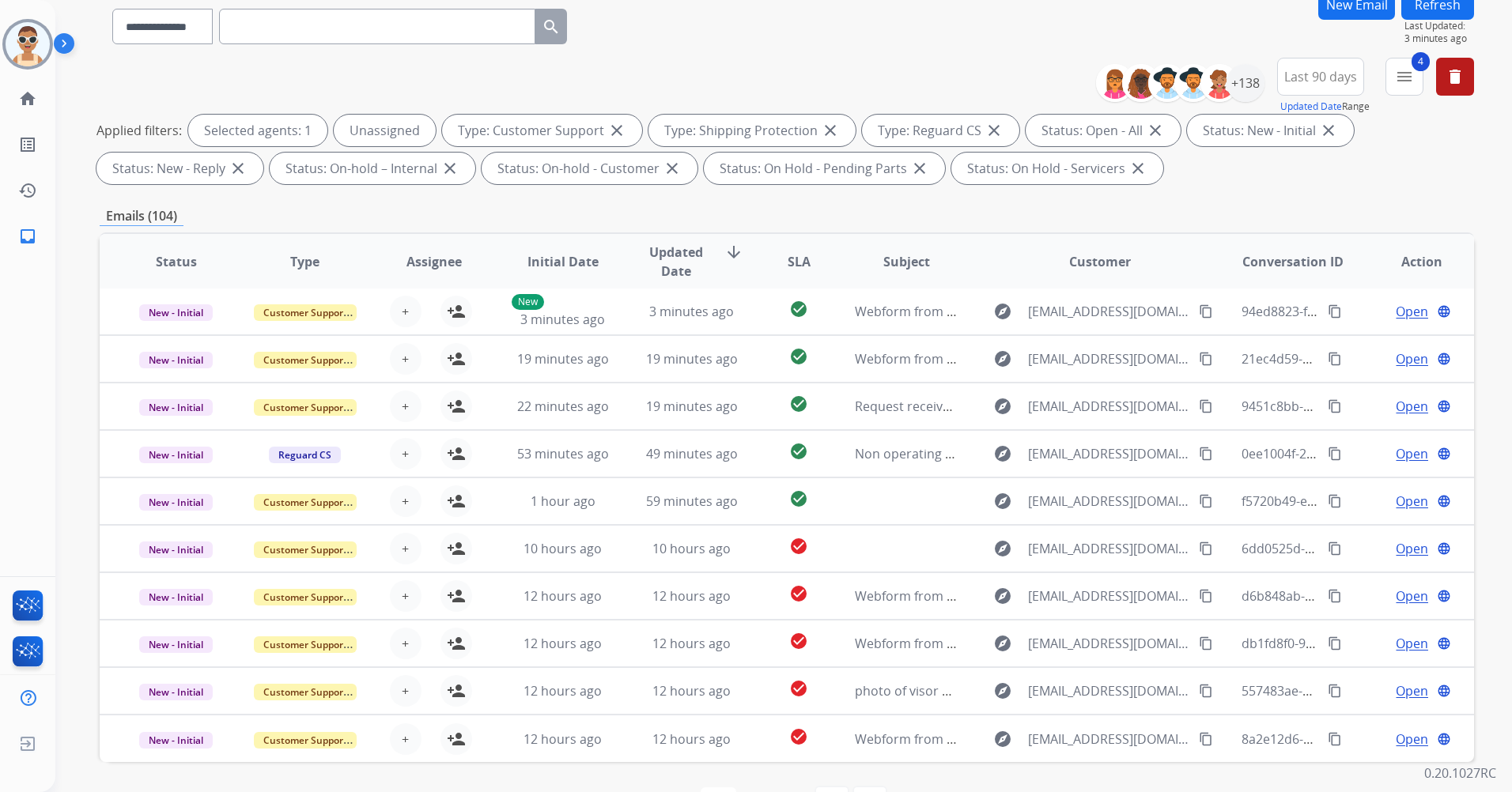
scroll to position [0, 0]
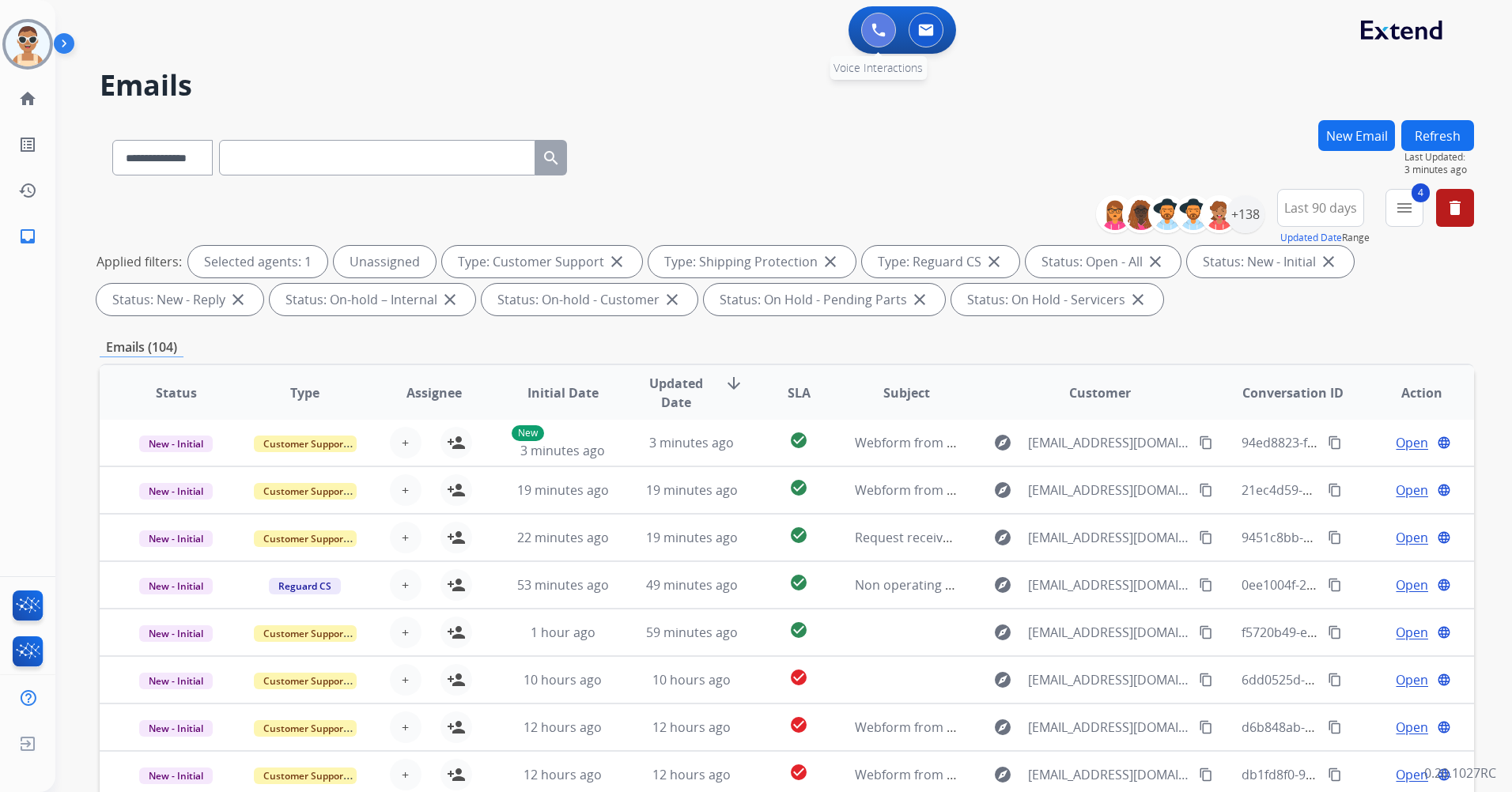
click at [874, 24] on img at bounding box center [878, 29] width 14 height 14
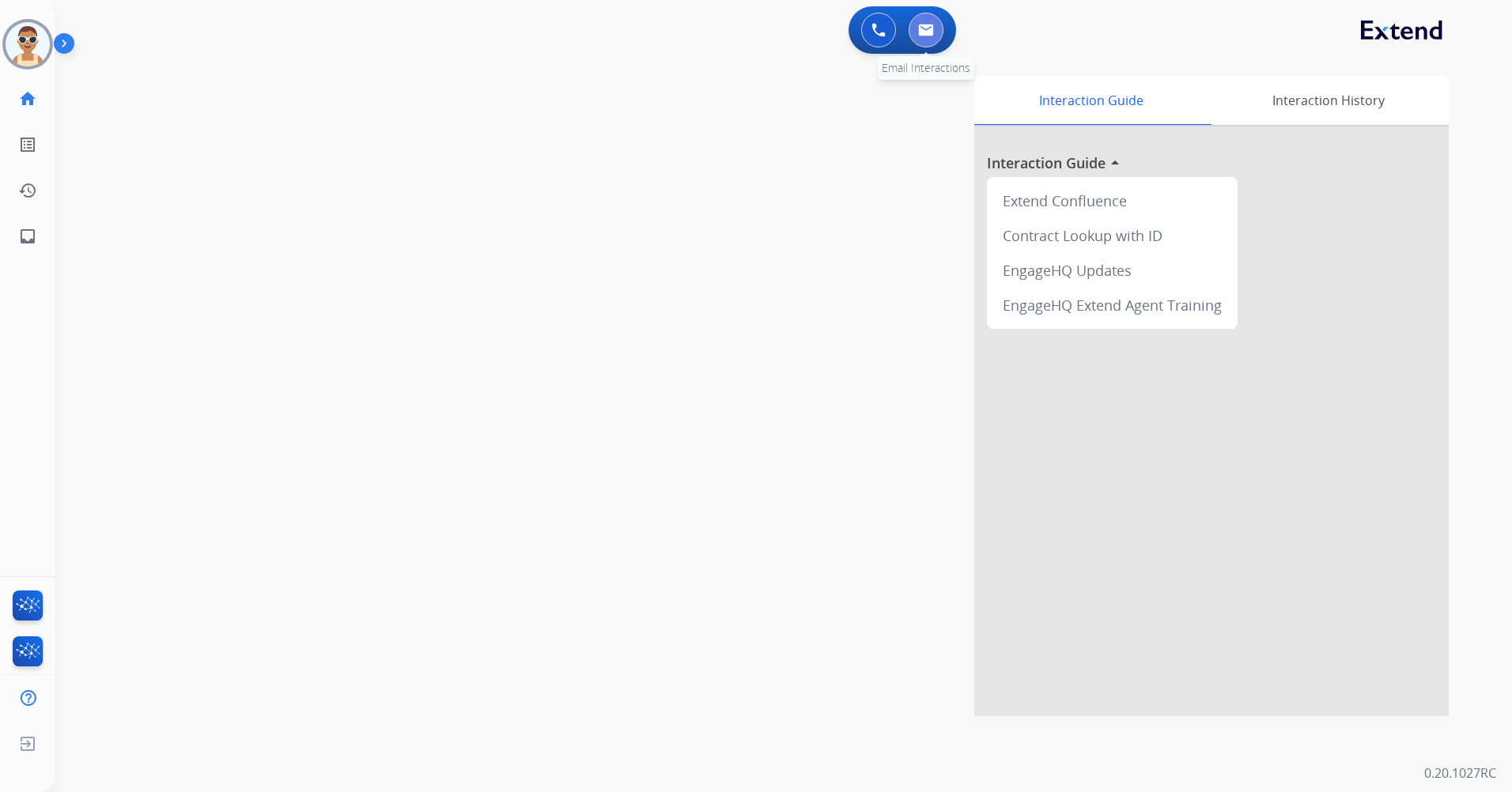
click at [925, 31] on img at bounding box center [926, 30] width 15 height 13
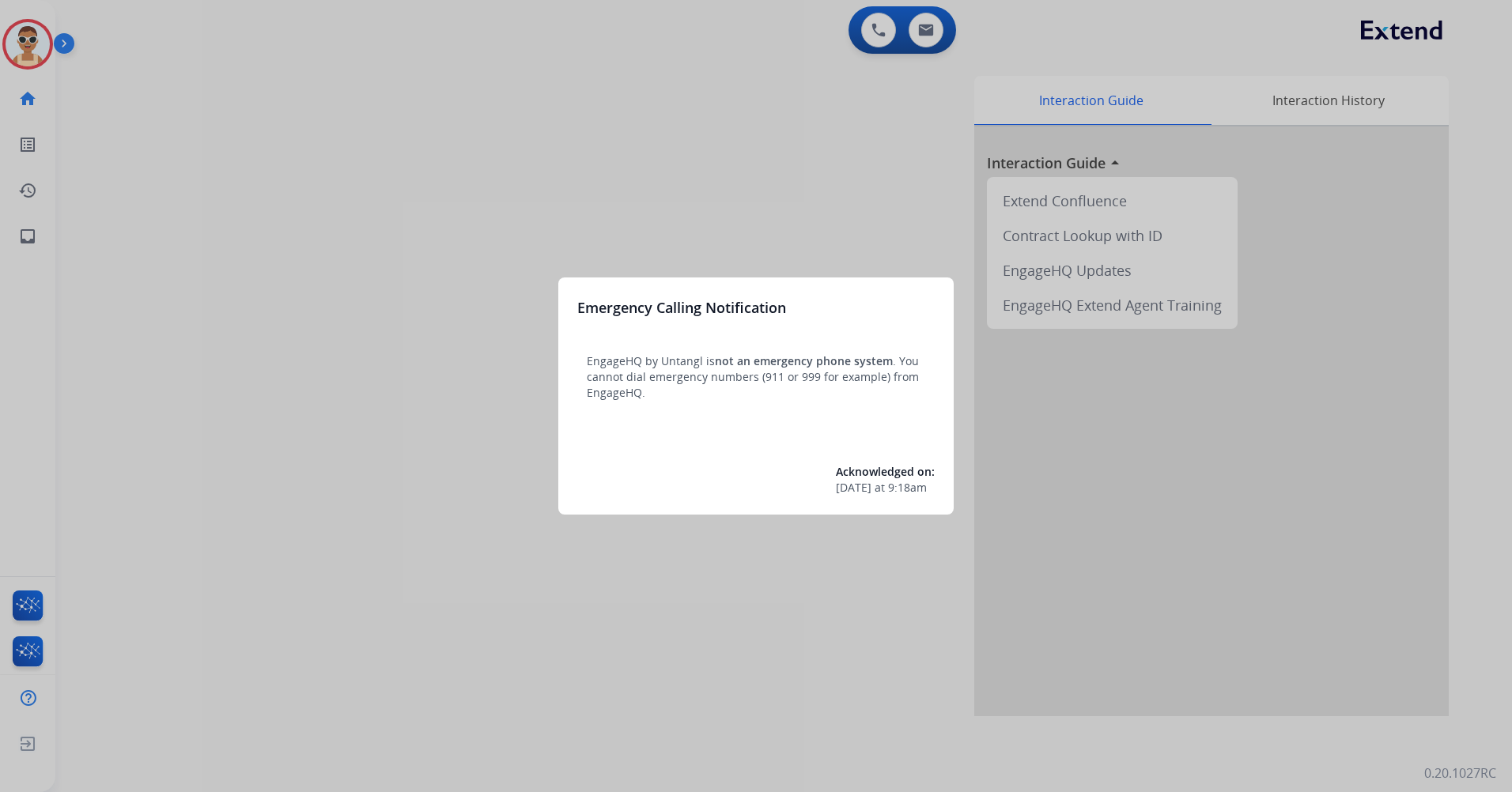
click at [371, 460] on div at bounding box center [756, 396] width 1512 height 792
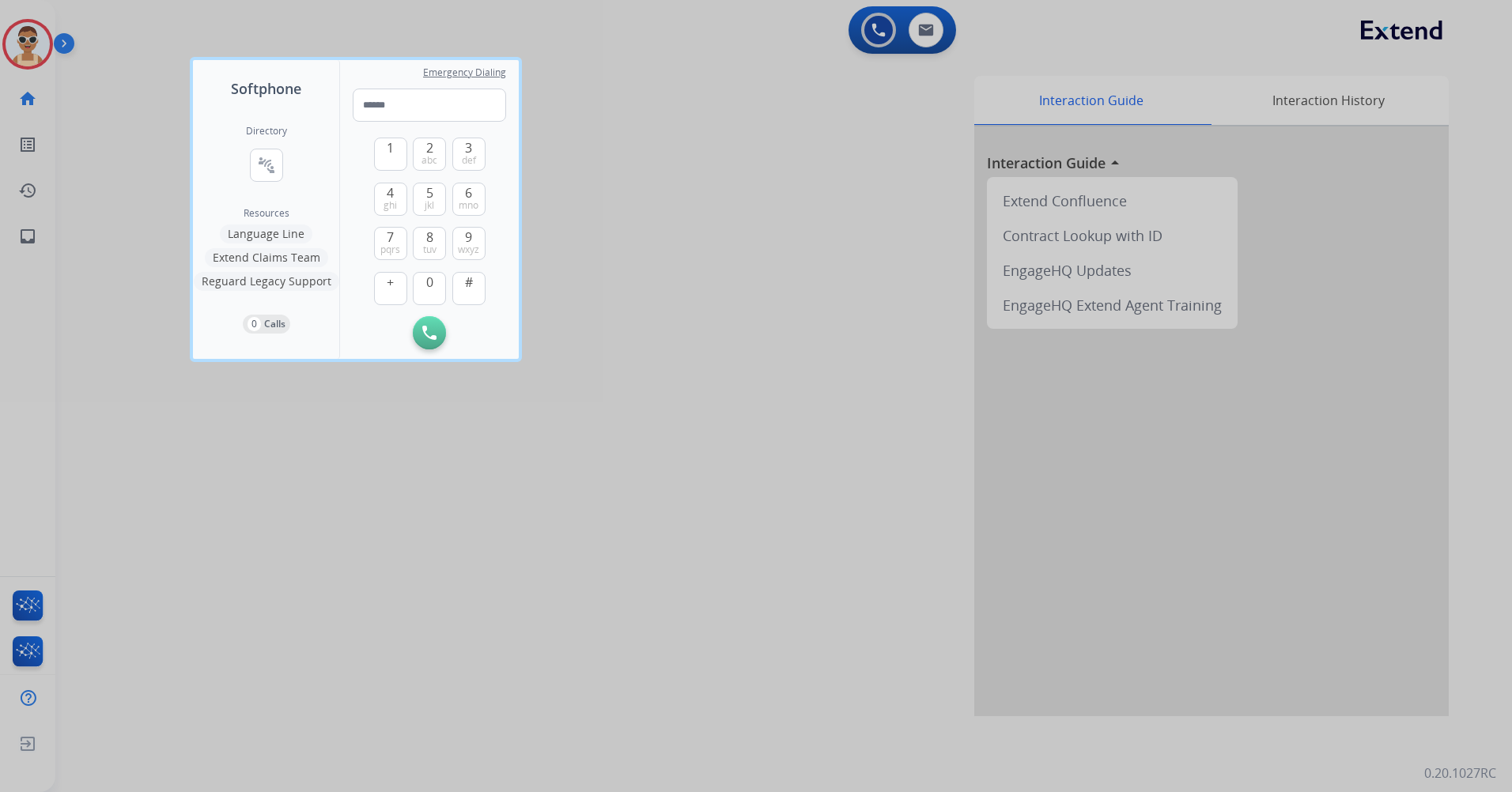
click at [549, 675] on div at bounding box center [756, 396] width 1512 height 792
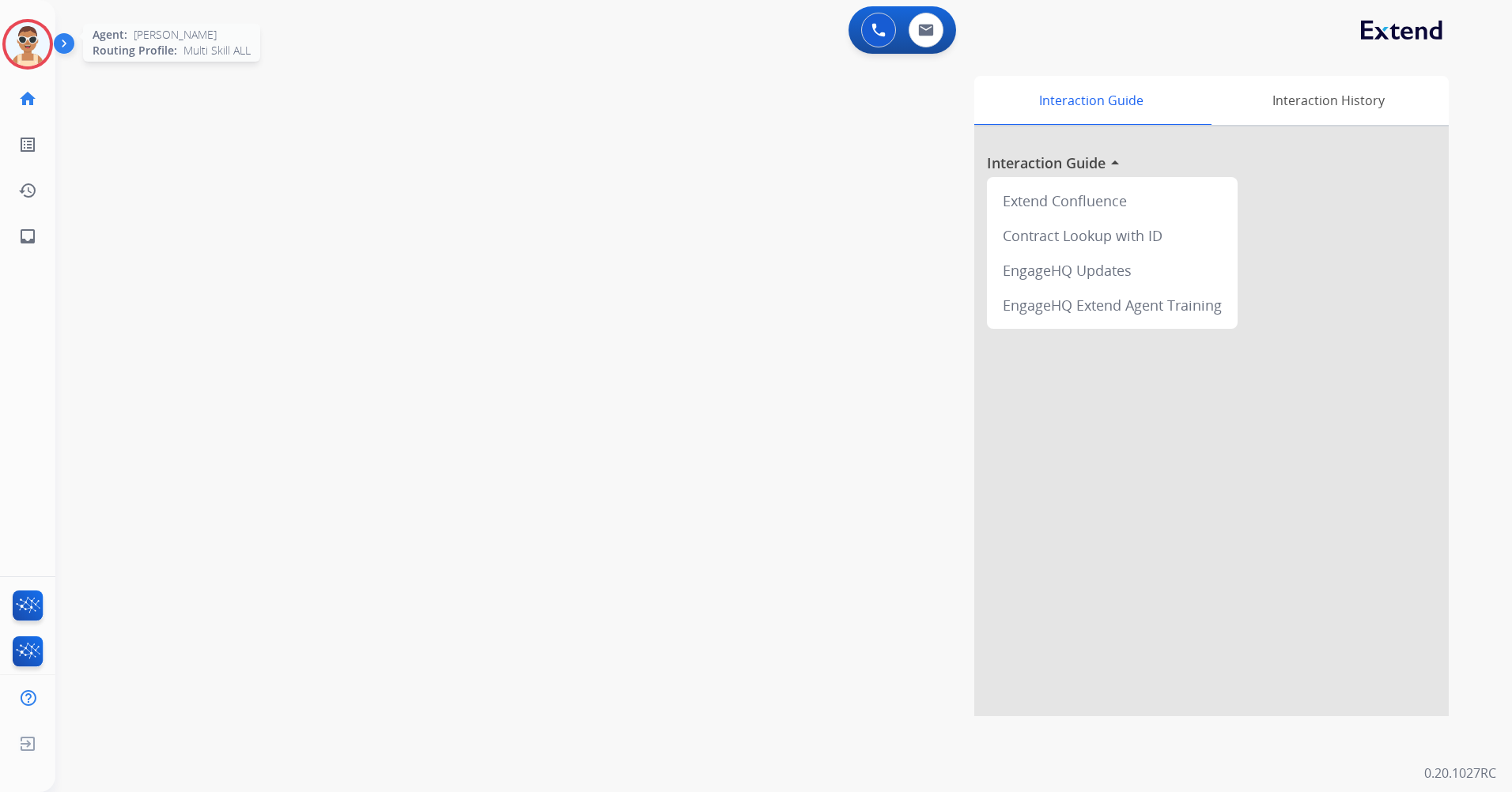
click at [21, 50] on img at bounding box center [28, 44] width 44 height 44
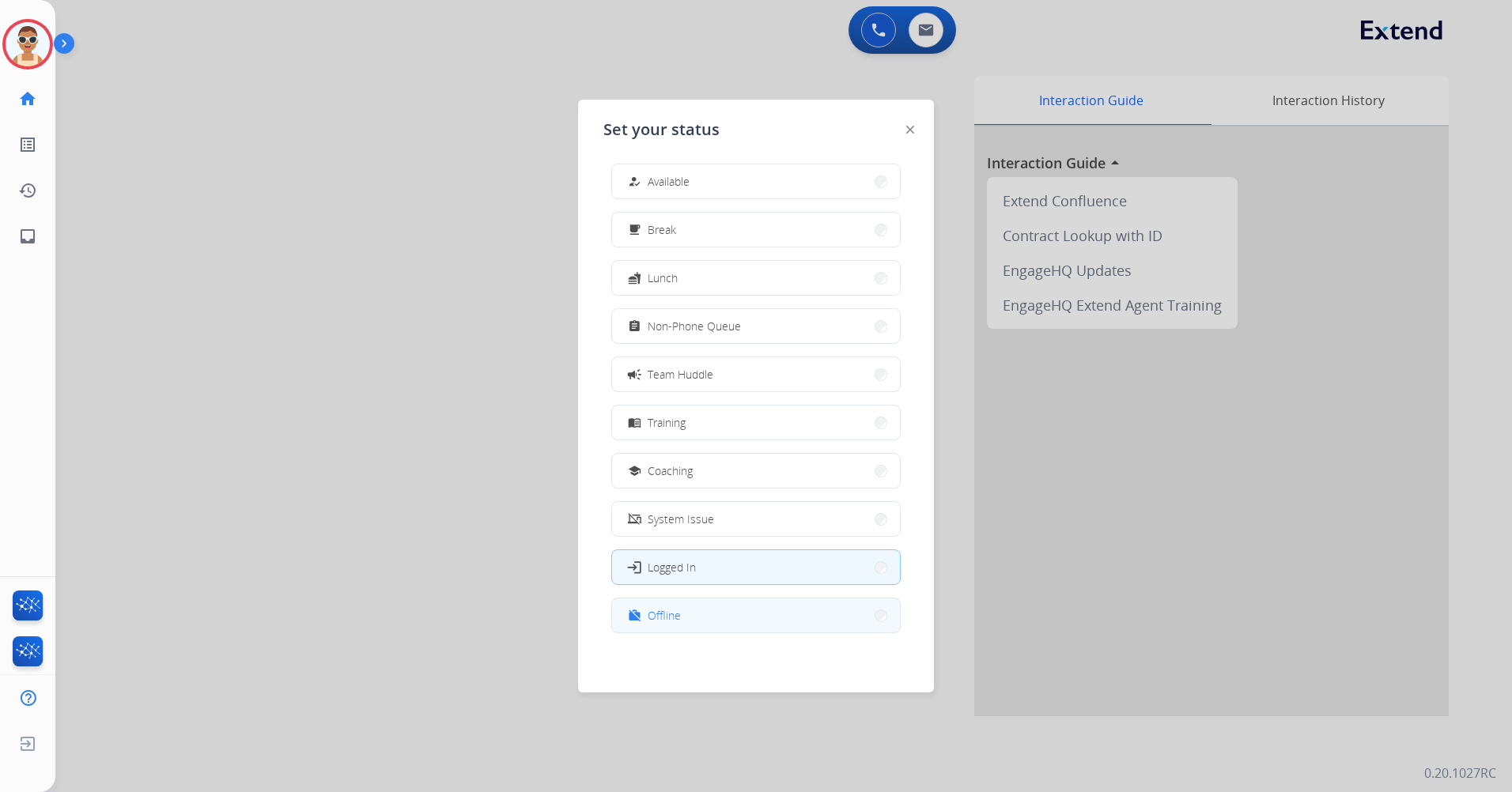
scroll to position [5, 0]
click at [730, 618] on button "work_off Offline" at bounding box center [756, 615] width 288 height 34
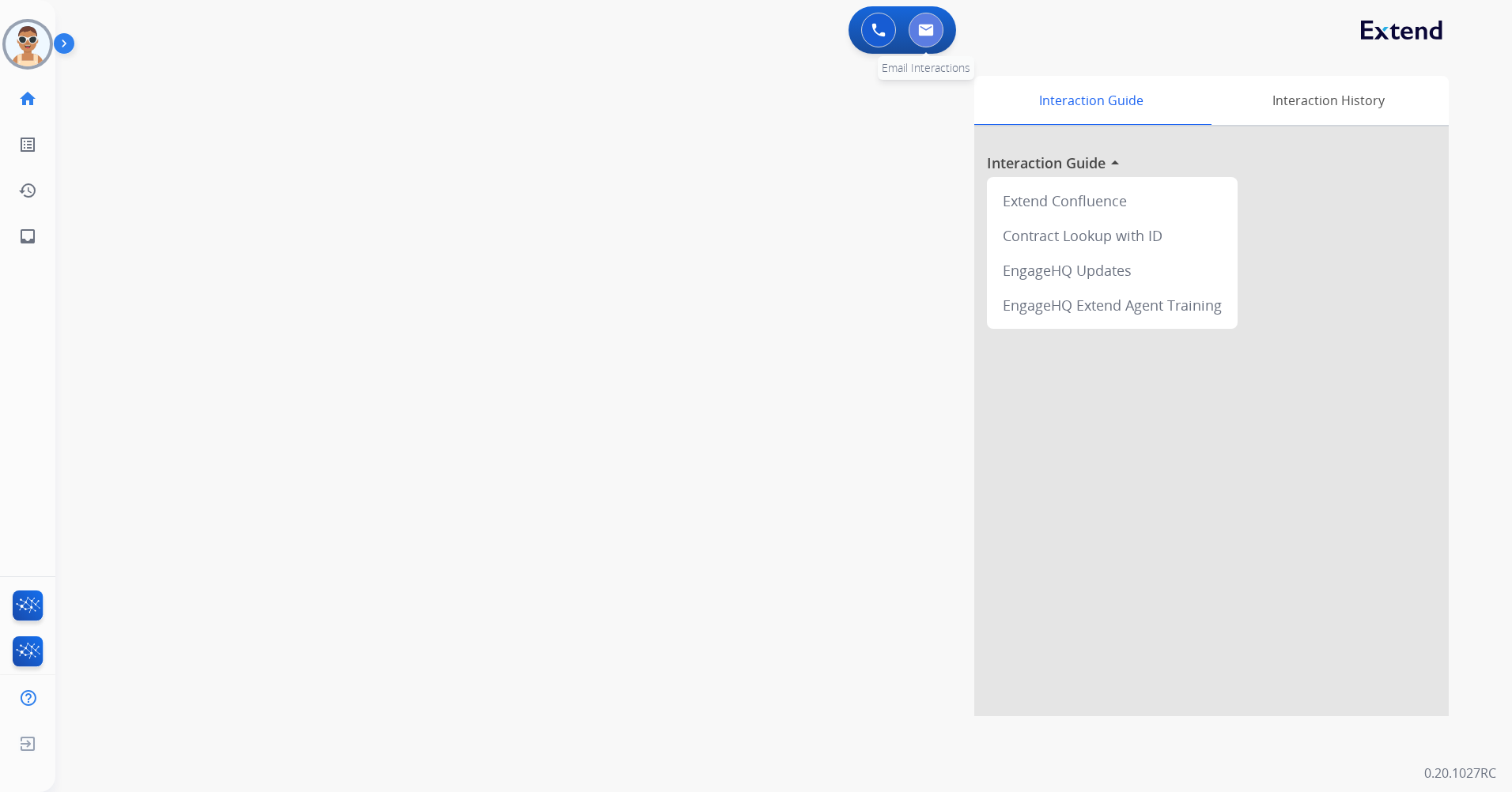
click at [930, 15] on button at bounding box center [926, 30] width 35 height 35
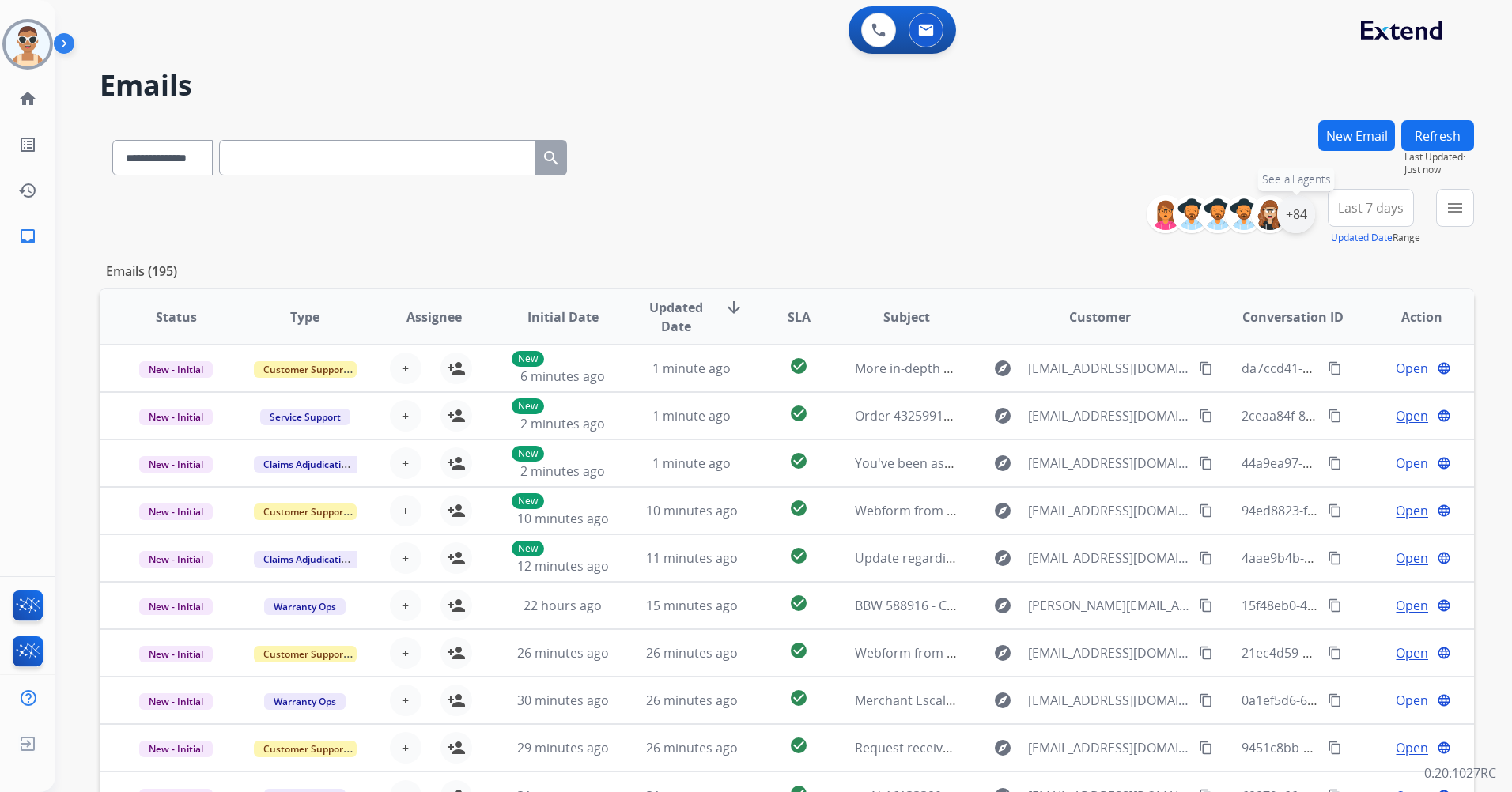
click at [1311, 214] on div "+84" at bounding box center [1296, 214] width 38 height 38
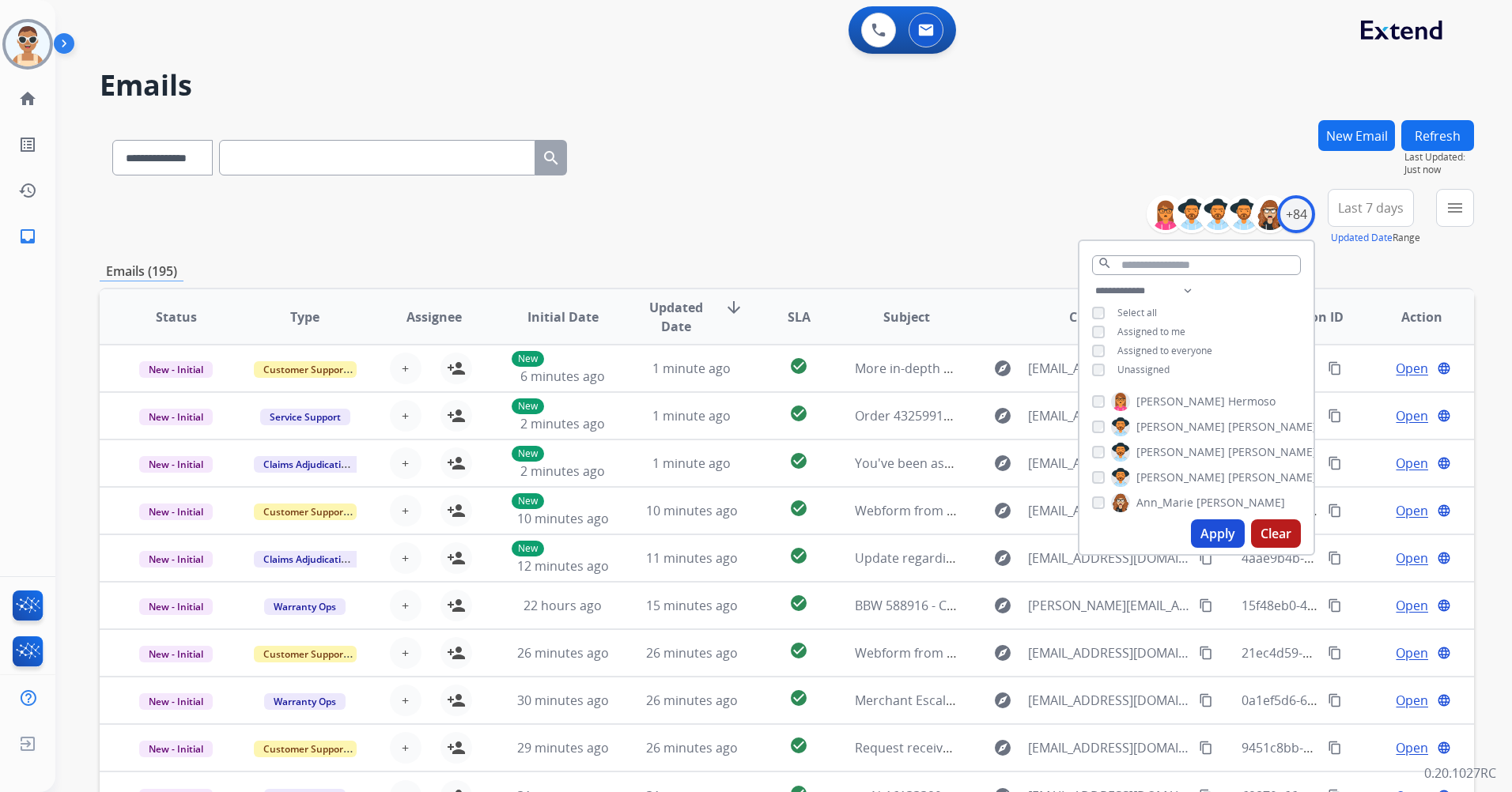
click at [1148, 367] on span "Unassigned" at bounding box center [1144, 369] width 52 height 13
click at [1144, 328] on span "Assigned to me" at bounding box center [1151, 332] width 68 height 13
click at [1187, 285] on select "**********" at bounding box center [1147, 290] width 109 height 19
select select "**********"
click at [1092, 281] on select "**********" at bounding box center [1147, 290] width 109 height 19
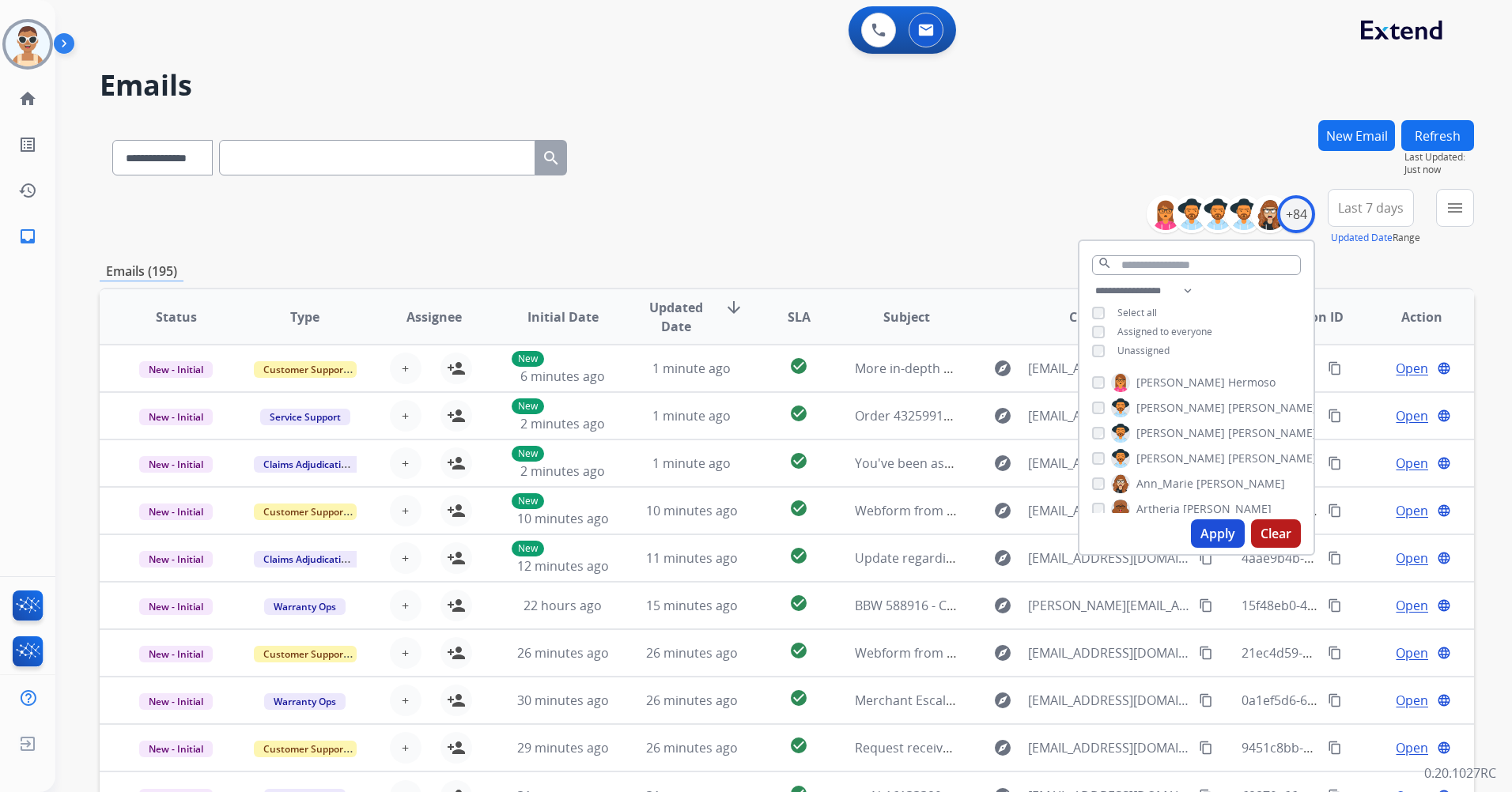
click at [1170, 330] on span "Assigned to everyone" at bounding box center [1165, 332] width 95 height 13
click at [1221, 533] on button "Apply" at bounding box center [1218, 534] width 54 height 29
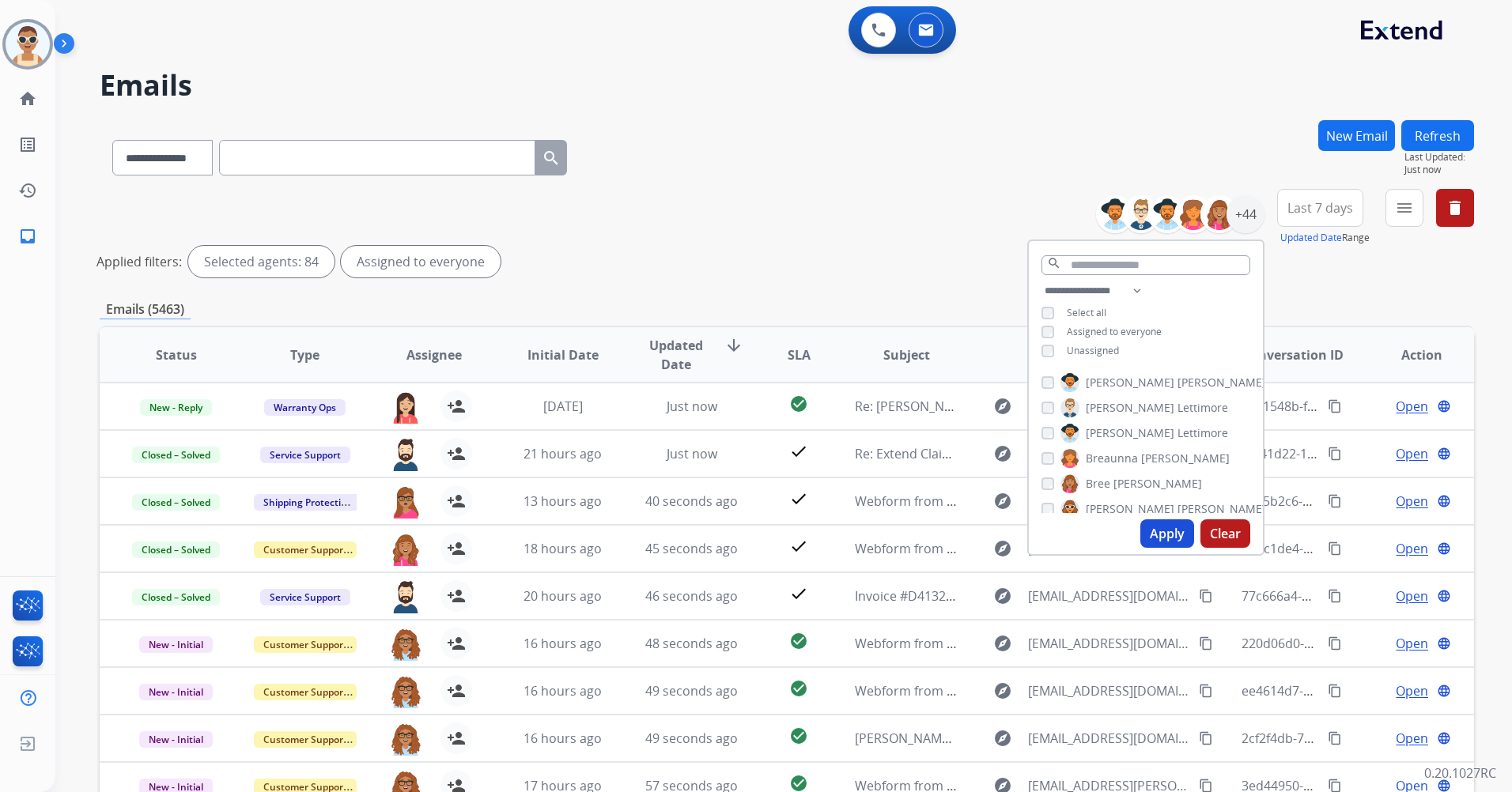
click at [1161, 526] on button "Apply" at bounding box center [1167, 534] width 54 height 29
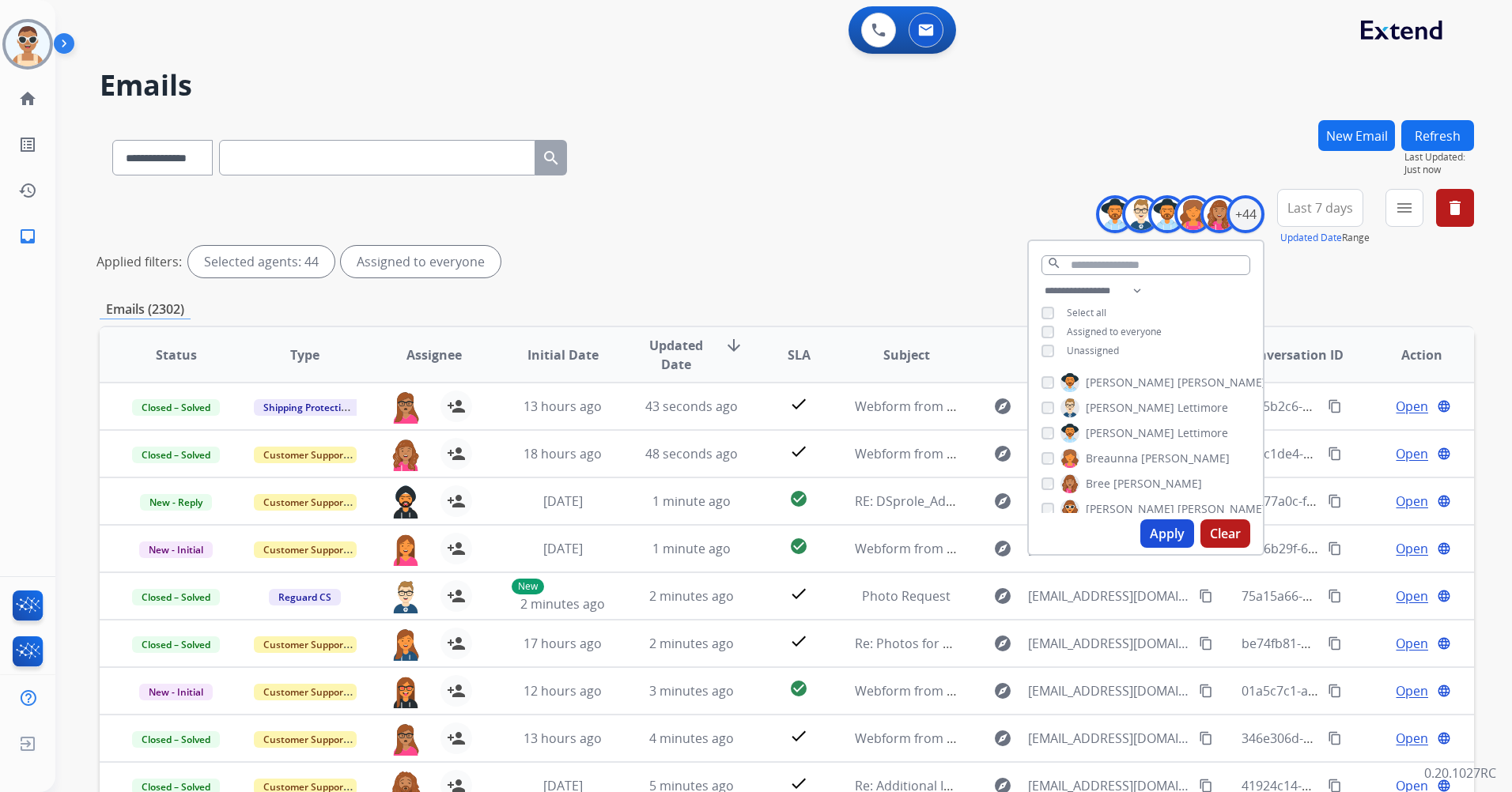
click at [1342, 217] on button "Last 7 days" at bounding box center [1320, 208] width 86 height 38
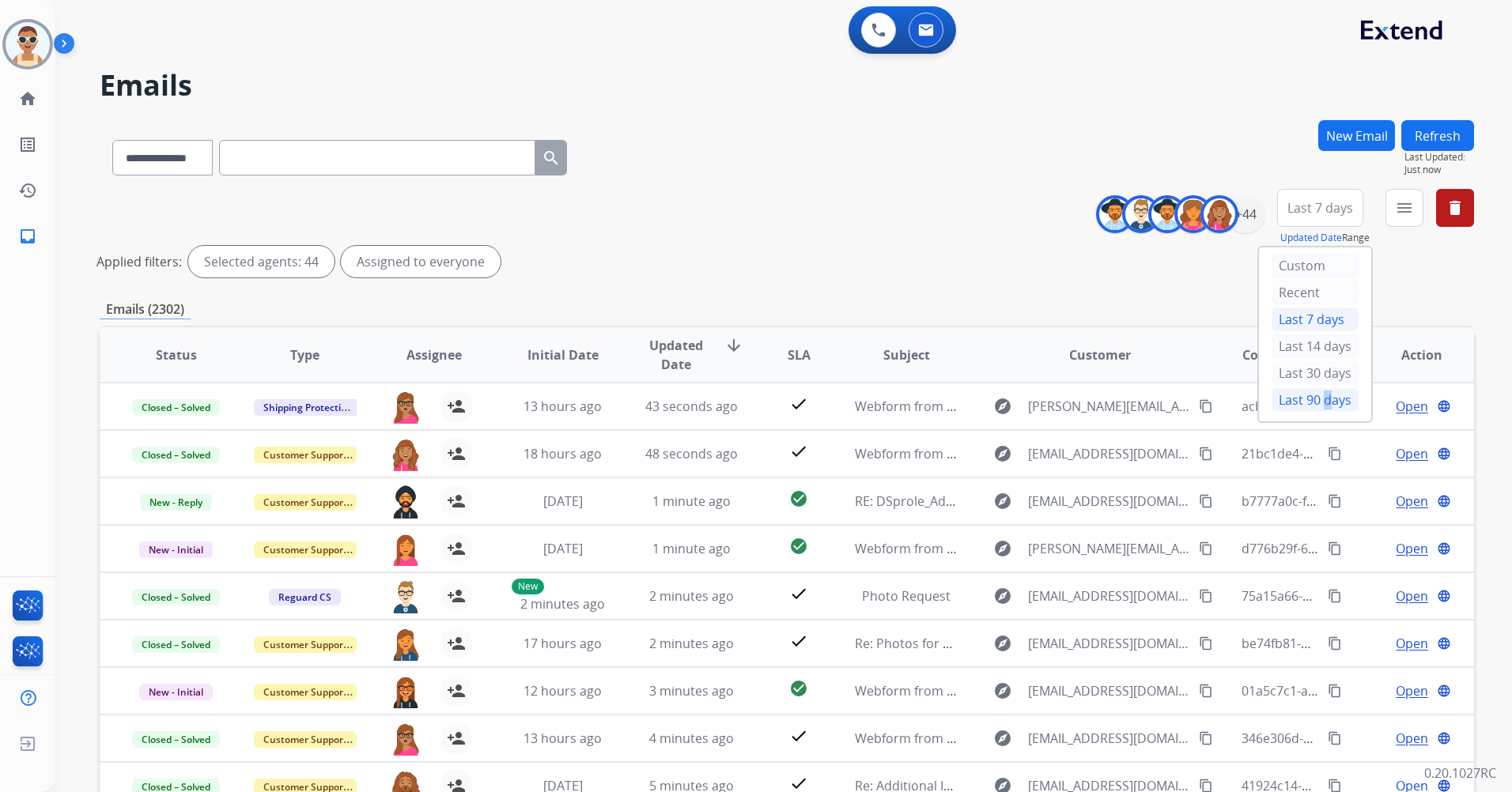
click at [1316, 396] on div "Last 90 days" at bounding box center [1315, 399] width 87 height 24
click at [1401, 211] on mat-icon "menu" at bounding box center [1404, 208] width 19 height 19
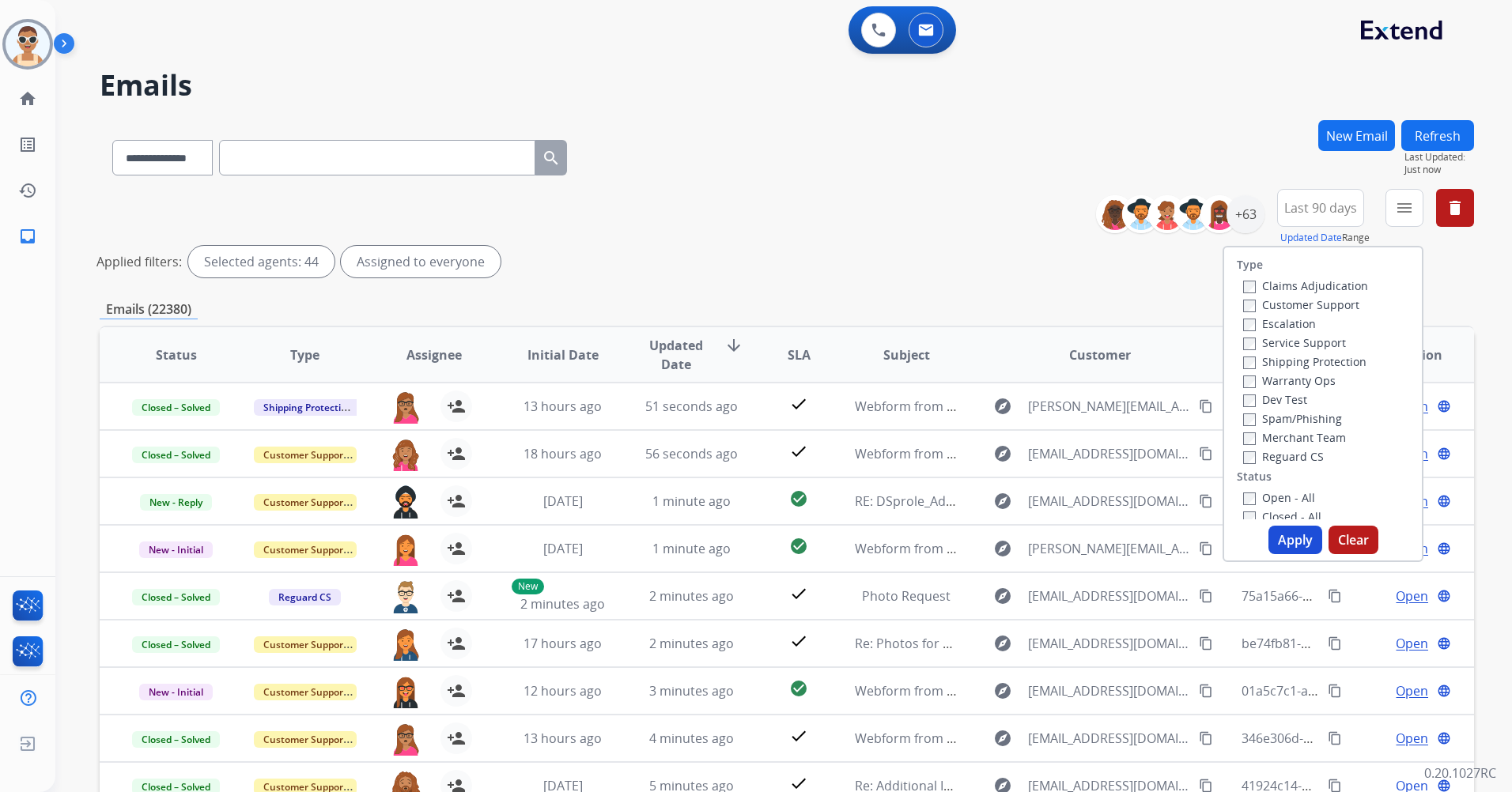
click at [1283, 301] on label "Customer Support" at bounding box center [1302, 305] width 117 height 15
click at [1289, 352] on div "Shipping Protection" at bounding box center [1306, 361] width 125 height 19
click at [1287, 353] on div "Shipping Protection" at bounding box center [1306, 361] width 125 height 19
click at [1281, 358] on label "Shipping Protection" at bounding box center [1305, 362] width 123 height 15
click at [1244, 451] on label "Reguard CS" at bounding box center [1284, 456] width 81 height 15
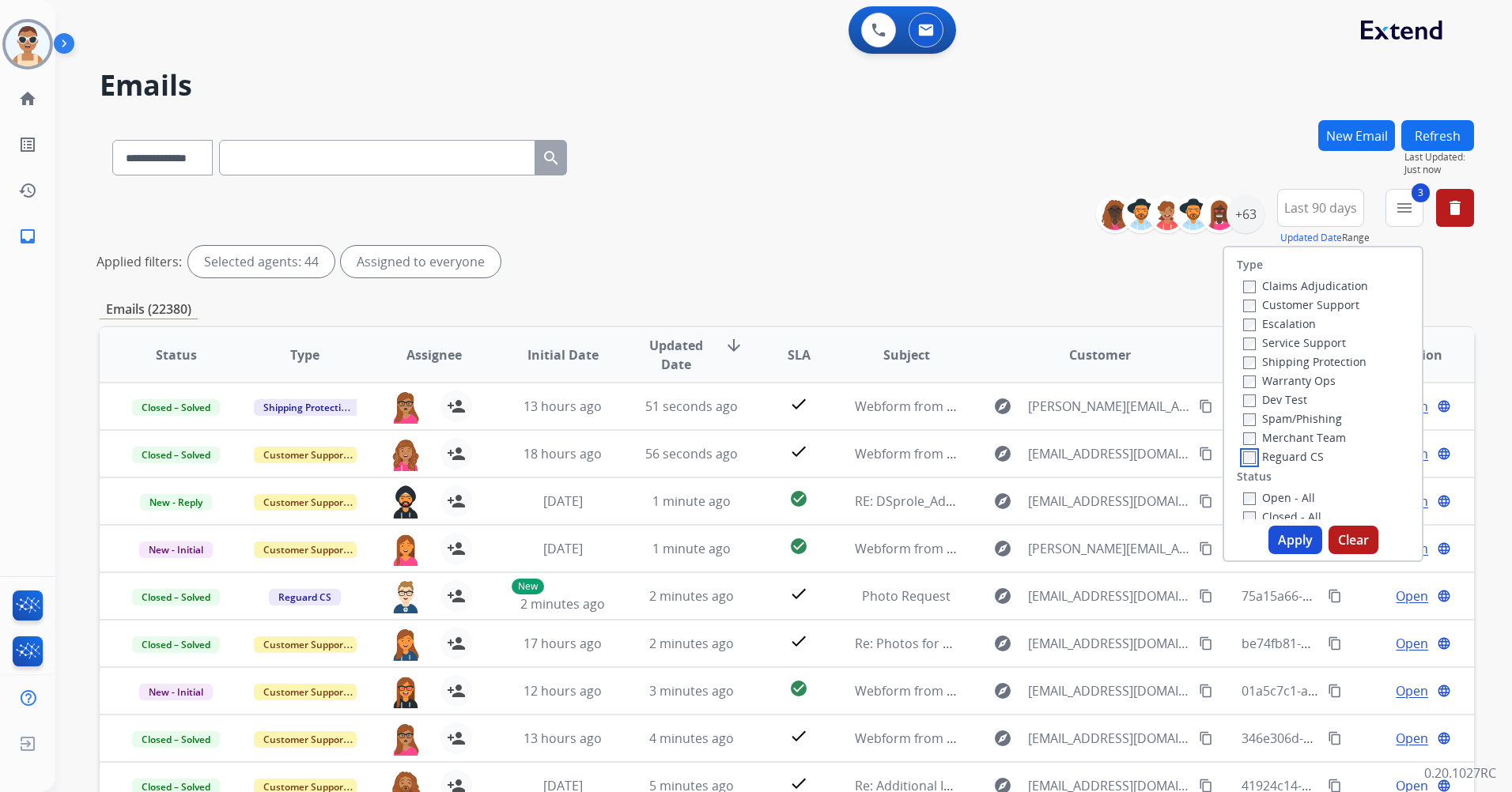
scroll to position [237, 0]
click at [1298, 316] on label "New - Reply" at bounding box center [1285, 317] width 82 height 15
click at [1291, 548] on button "Apply" at bounding box center [1296, 539] width 54 height 29
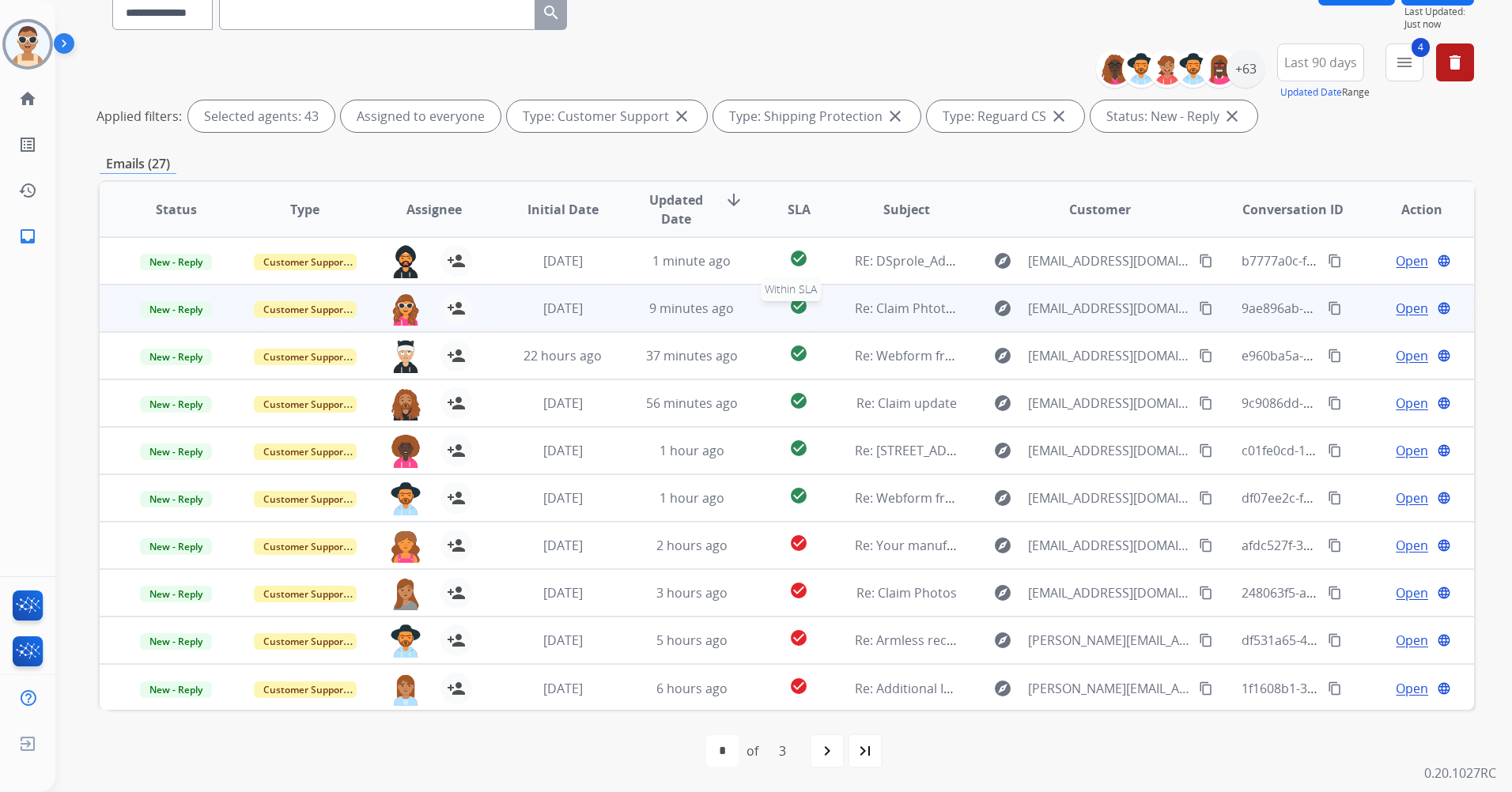
scroll to position [2, 0]
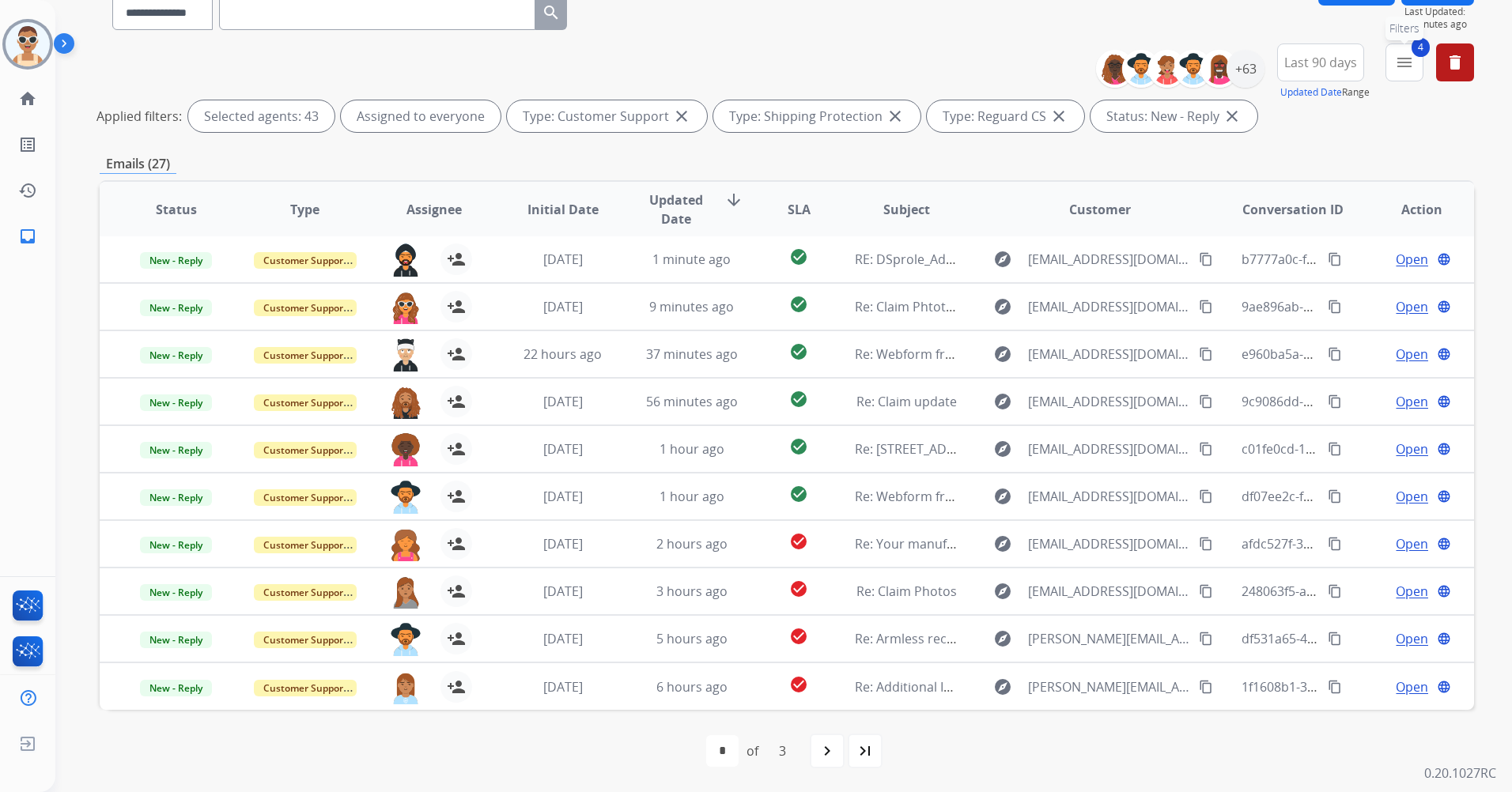
click at [1400, 67] on mat-icon "menu" at bounding box center [1404, 62] width 19 height 19
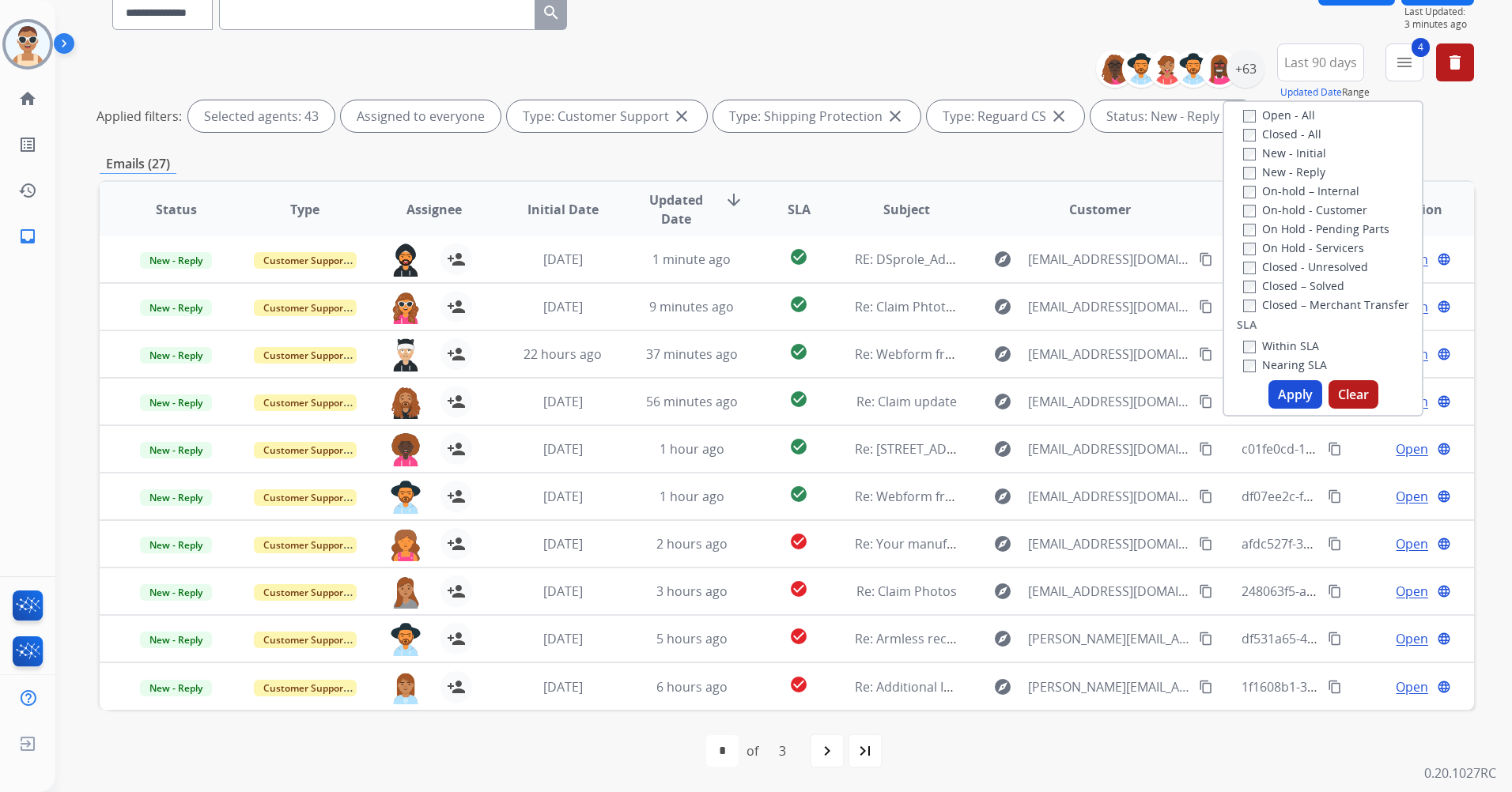
click at [1284, 169] on label "New - Reply" at bounding box center [1285, 172] width 82 height 15
click at [1280, 112] on label "Open - All" at bounding box center [1280, 115] width 72 height 15
click at [1286, 389] on button "Apply" at bounding box center [1296, 394] width 54 height 29
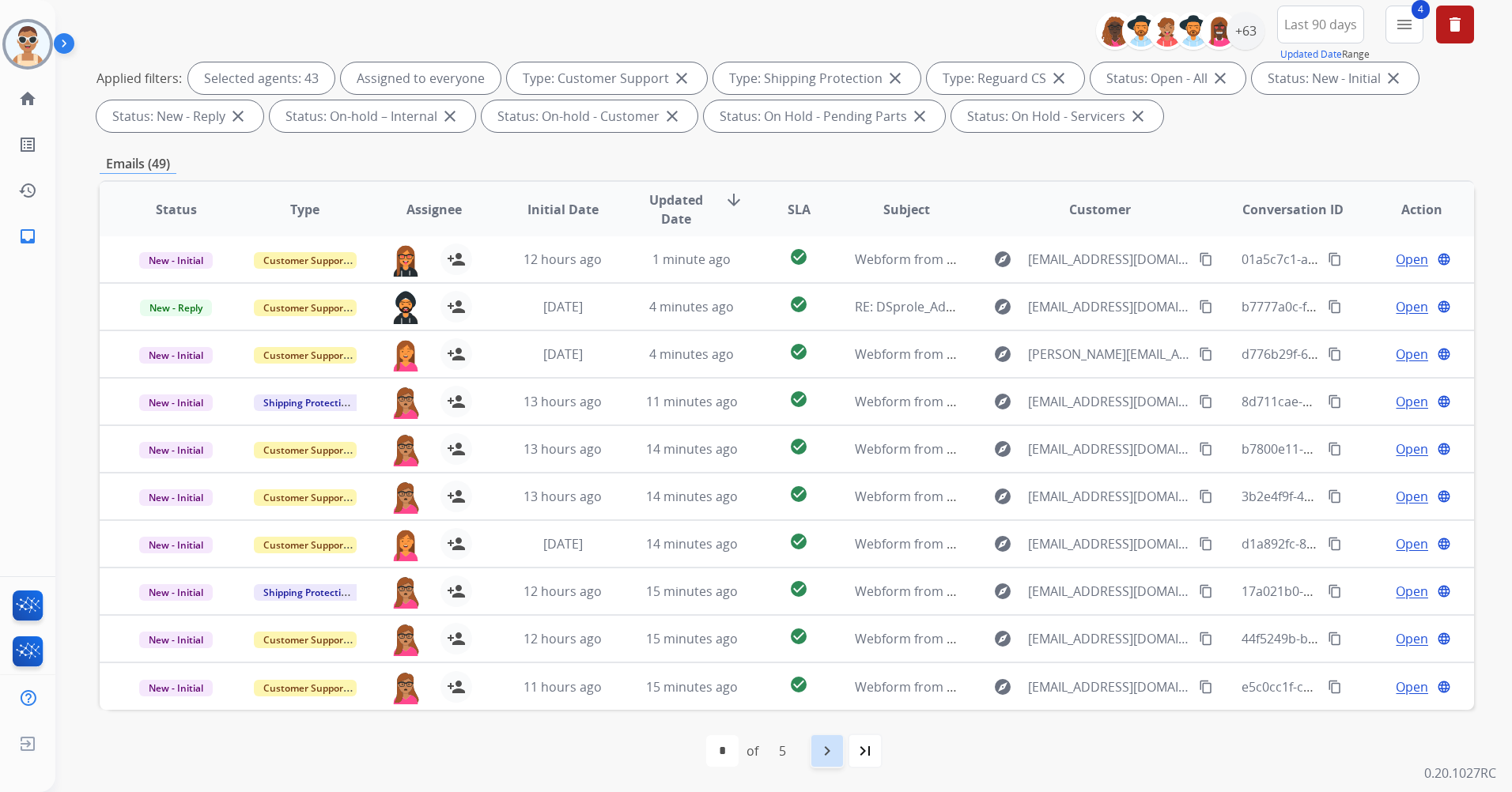
click at [839, 741] on div "navigate_next" at bounding box center [827, 751] width 35 height 35
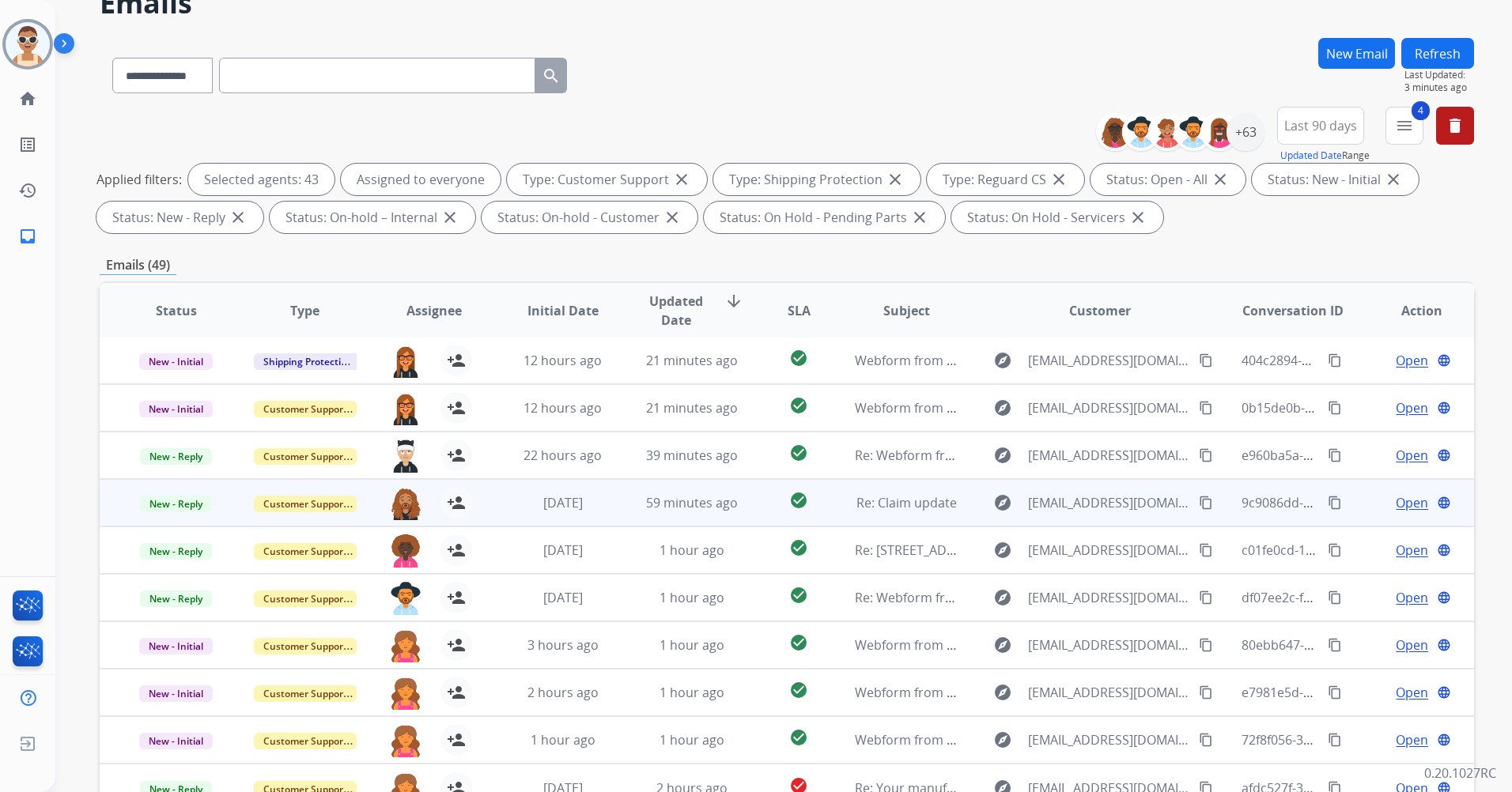
scroll to position [183, 0]
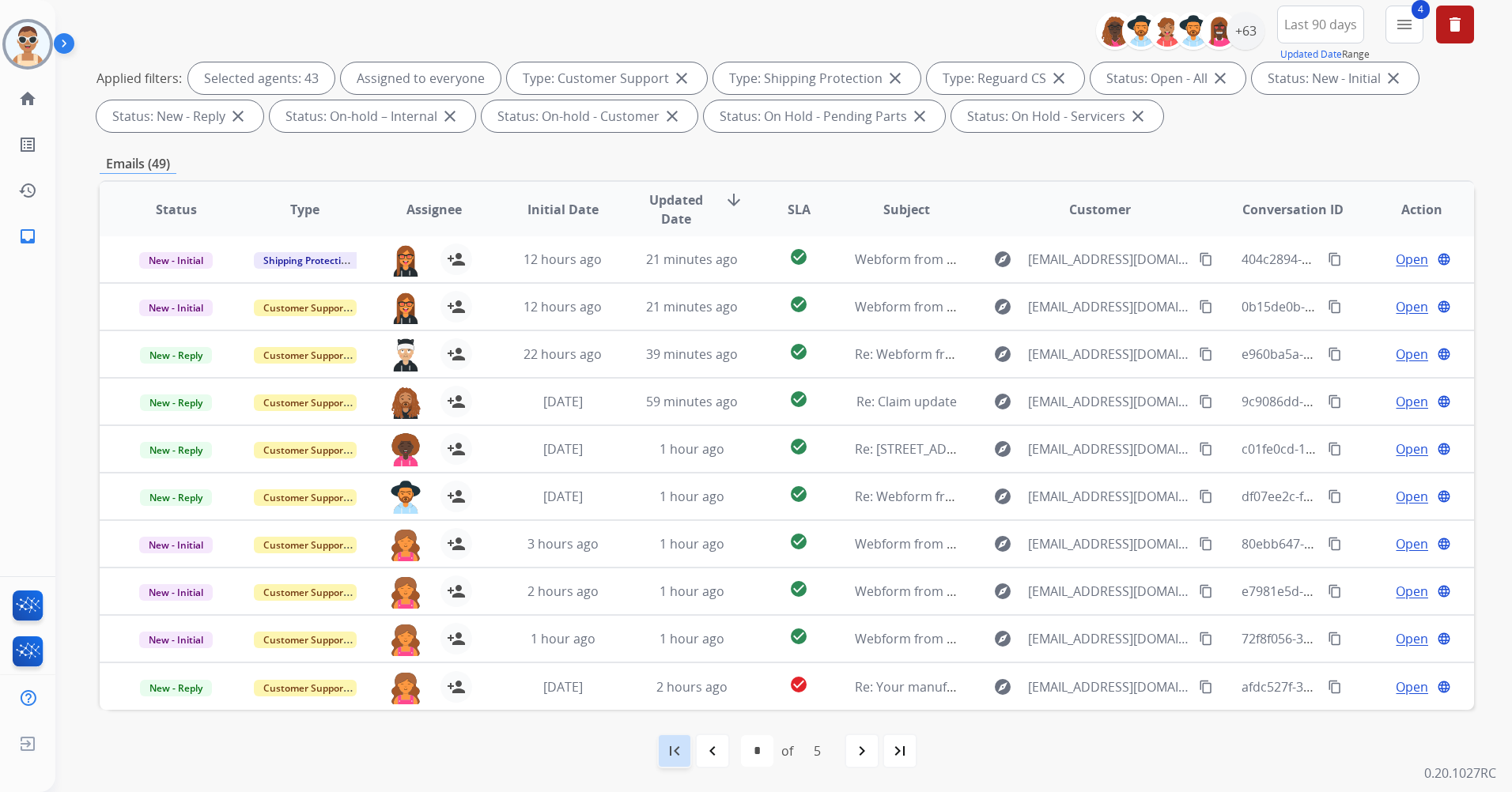
click at [672, 752] on mat-icon "first_page" at bounding box center [674, 750] width 19 height 19
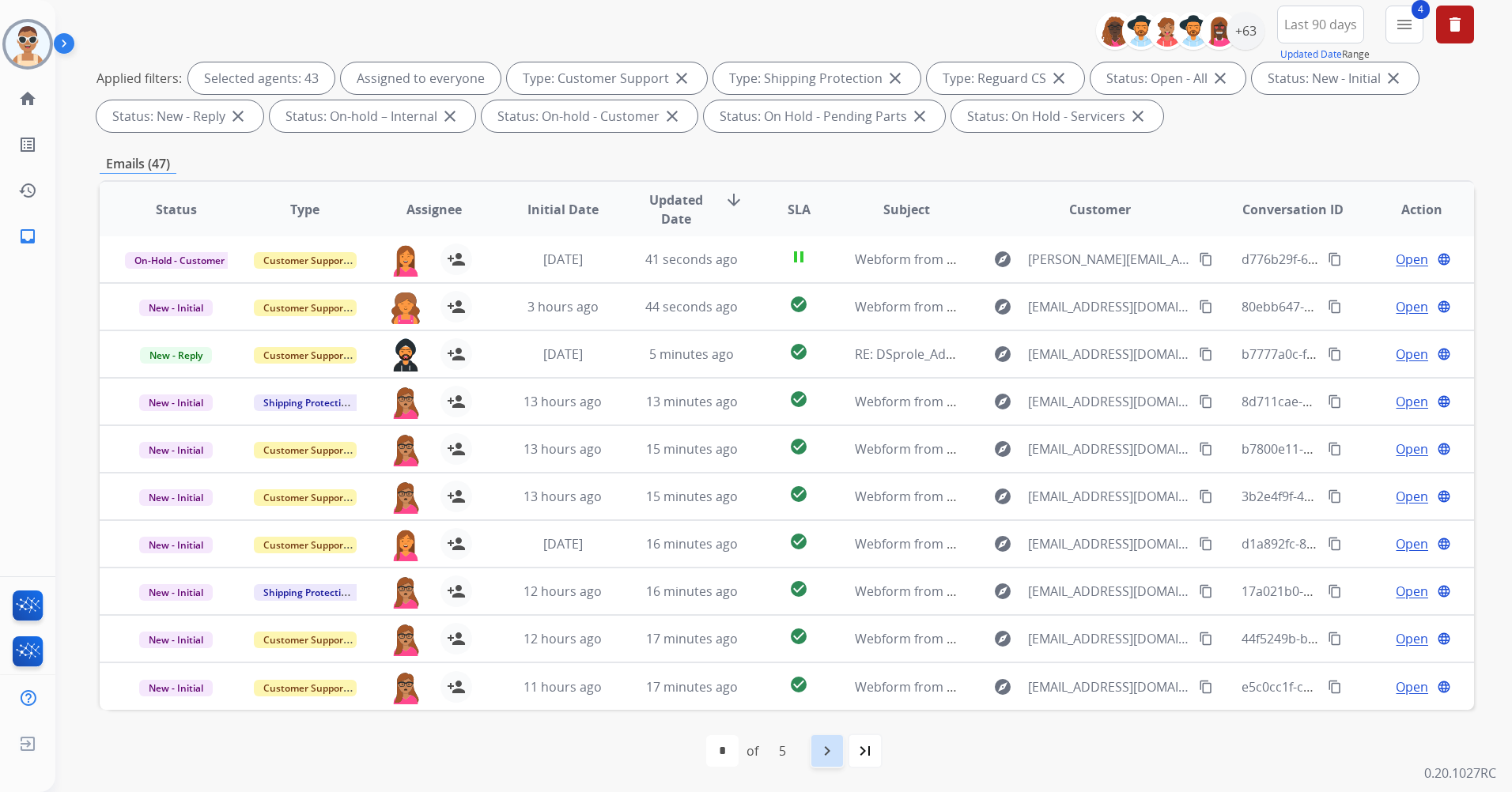
click at [835, 764] on div "navigate_next" at bounding box center [827, 751] width 35 height 35
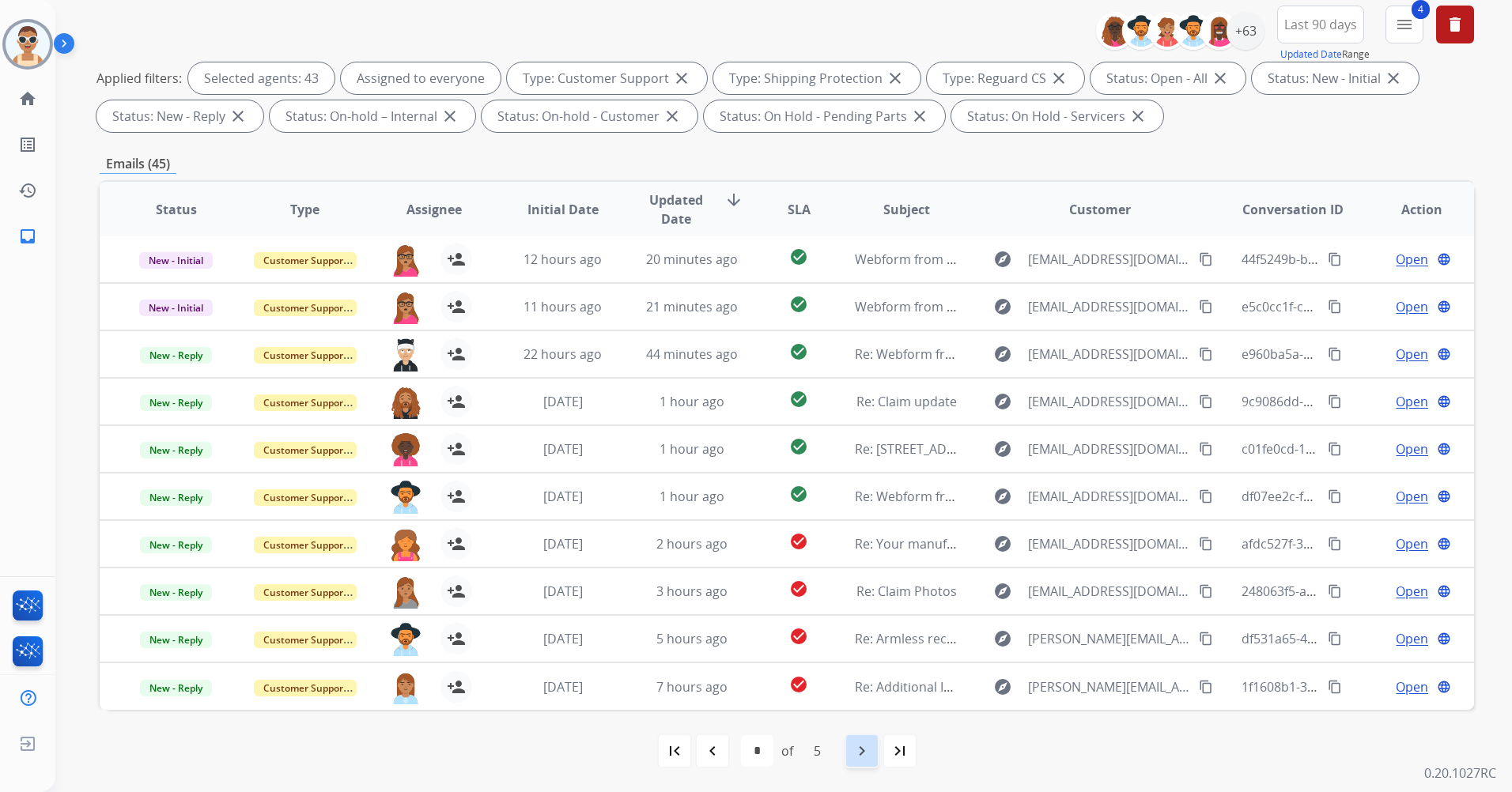
click at [864, 751] on mat-icon "navigate_next" at bounding box center [862, 750] width 19 height 19
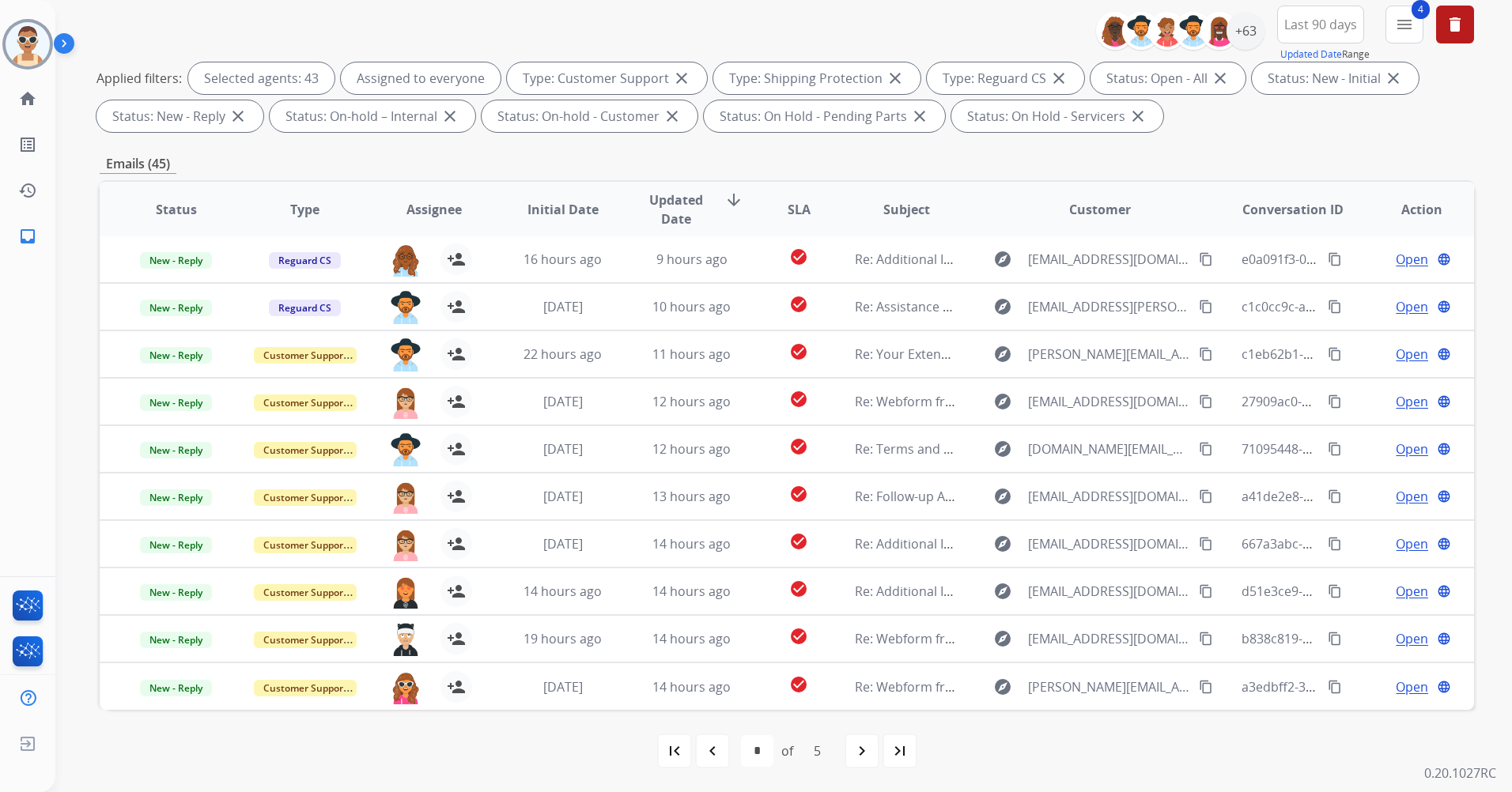
drag, startPoint x: 848, startPoint y: 744, endPoint x: 828, endPoint y: 613, distance: 132.5
click at [849, 744] on div "navigate_next" at bounding box center [862, 751] width 35 height 35
select select "*"
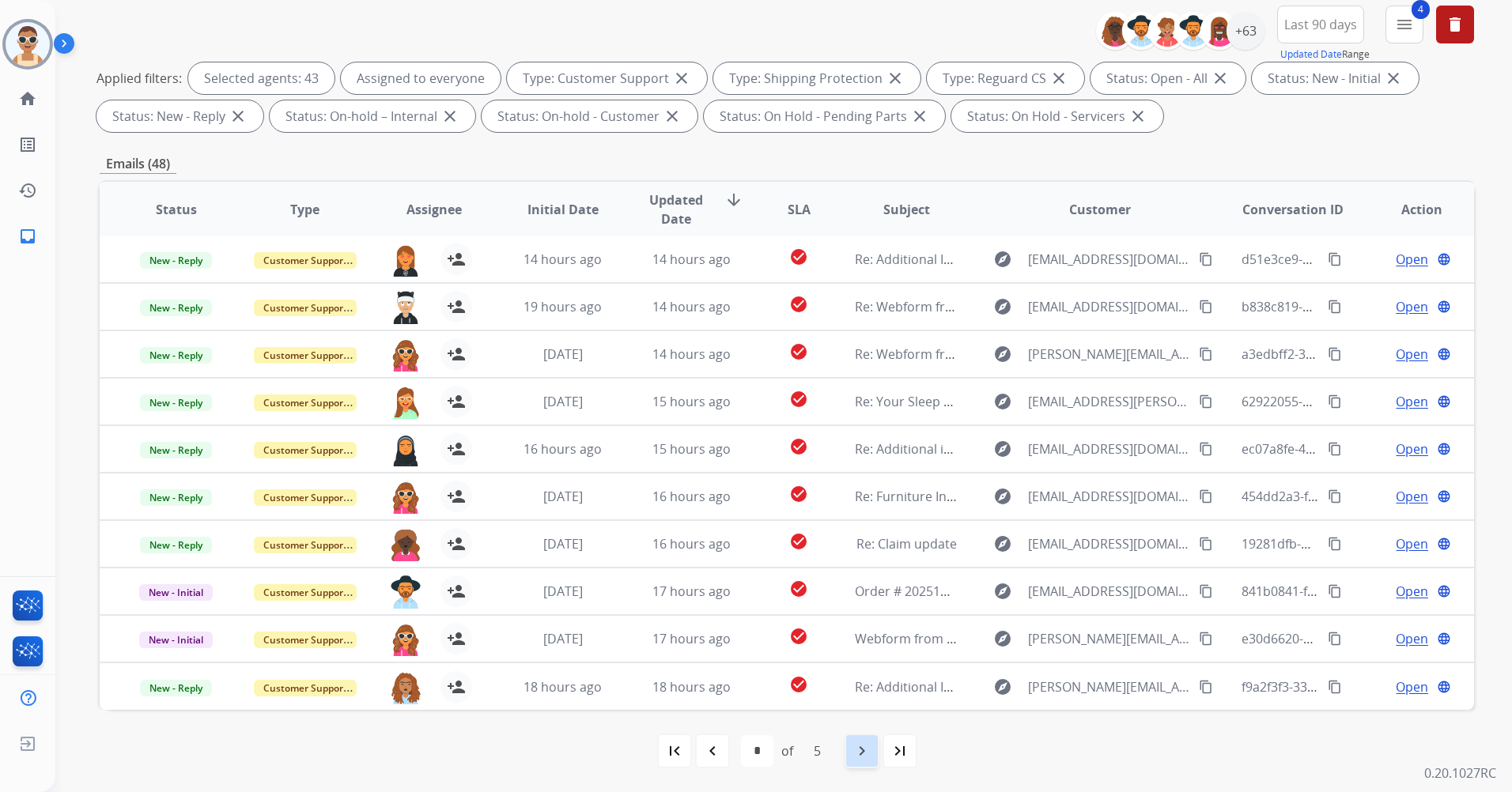
click at [864, 737] on div "navigate_next" at bounding box center [862, 751] width 35 height 35
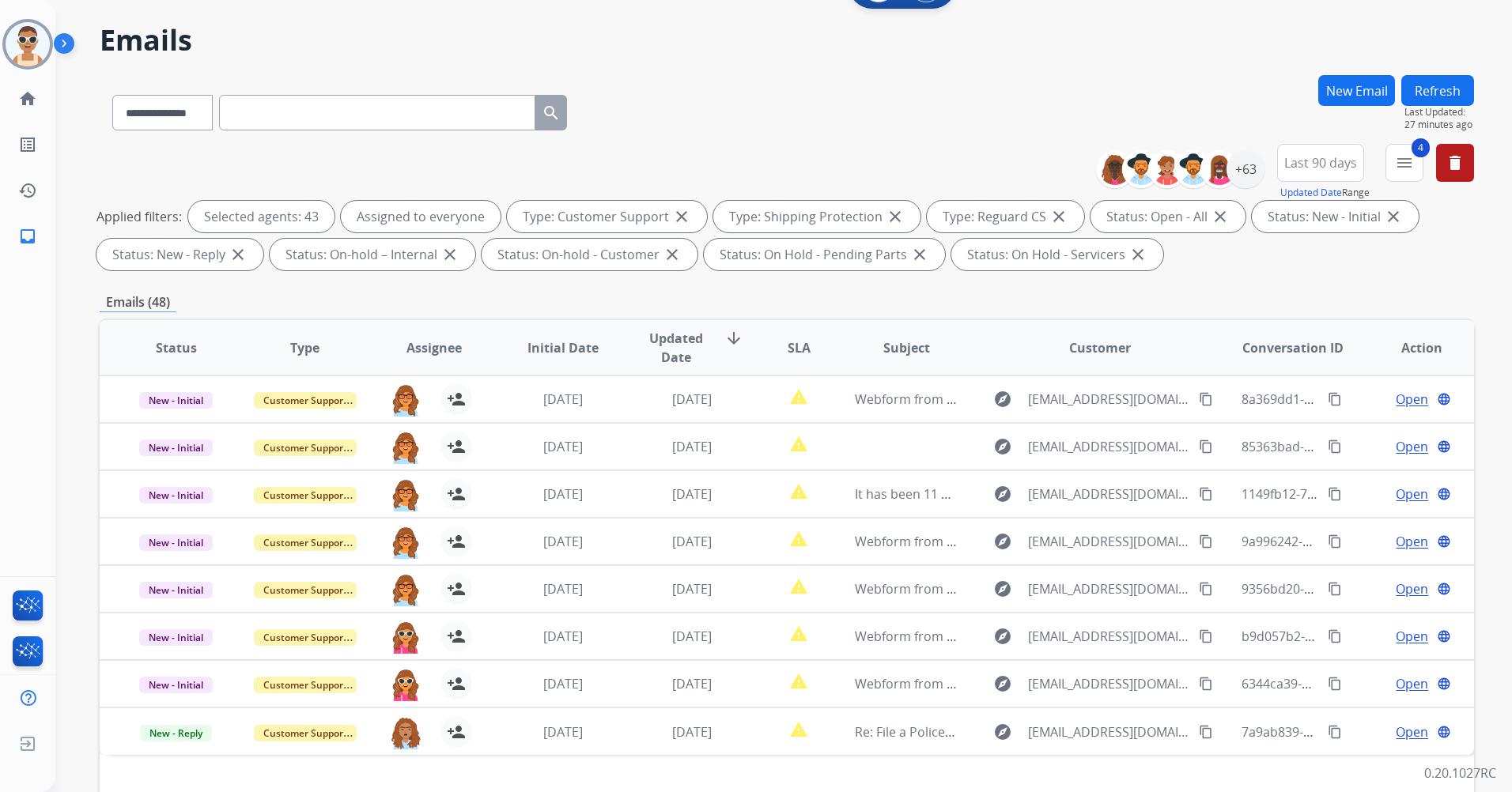
scroll to position [0, 0]
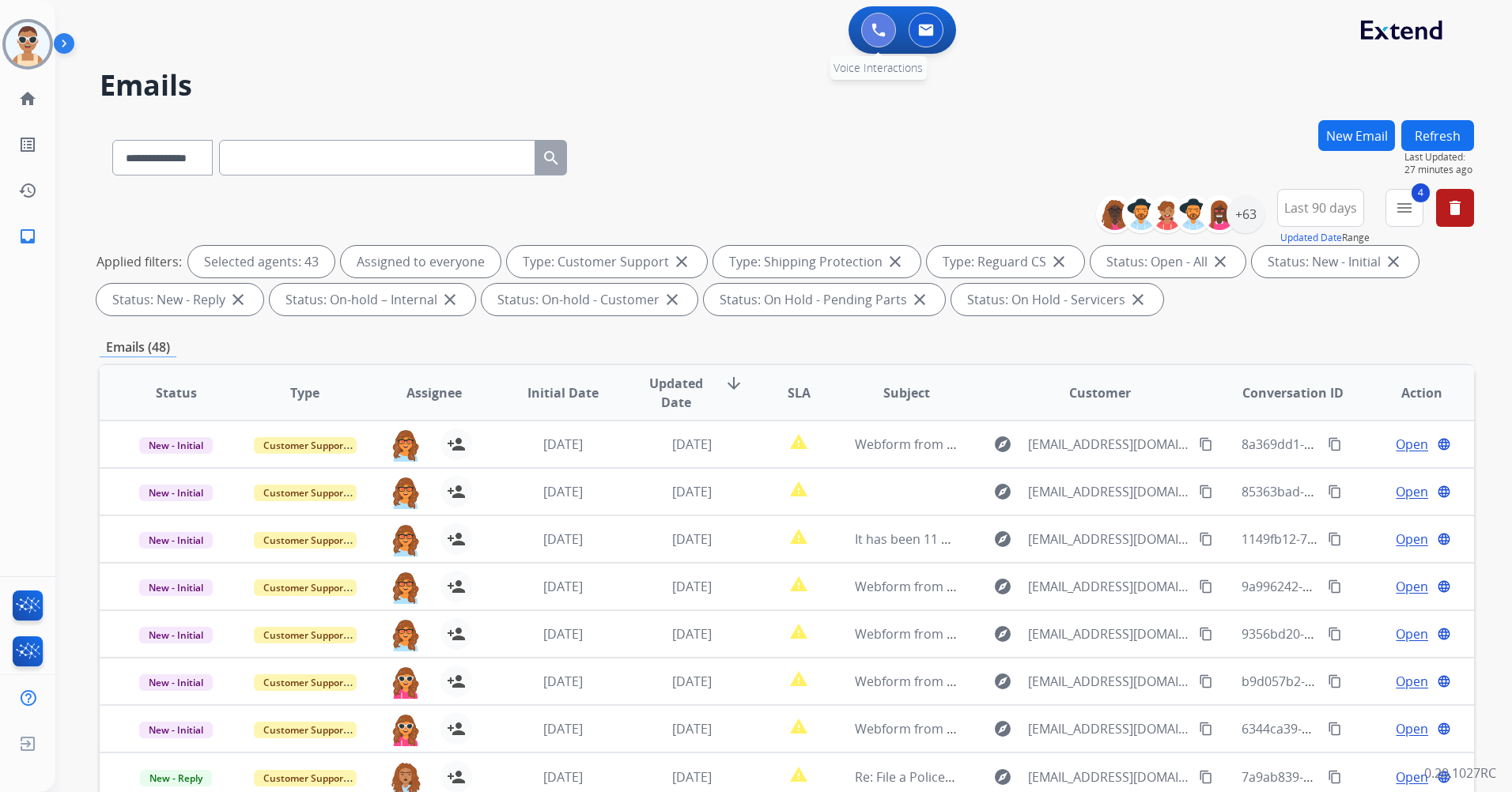
click at [867, 31] on button at bounding box center [879, 30] width 35 height 35
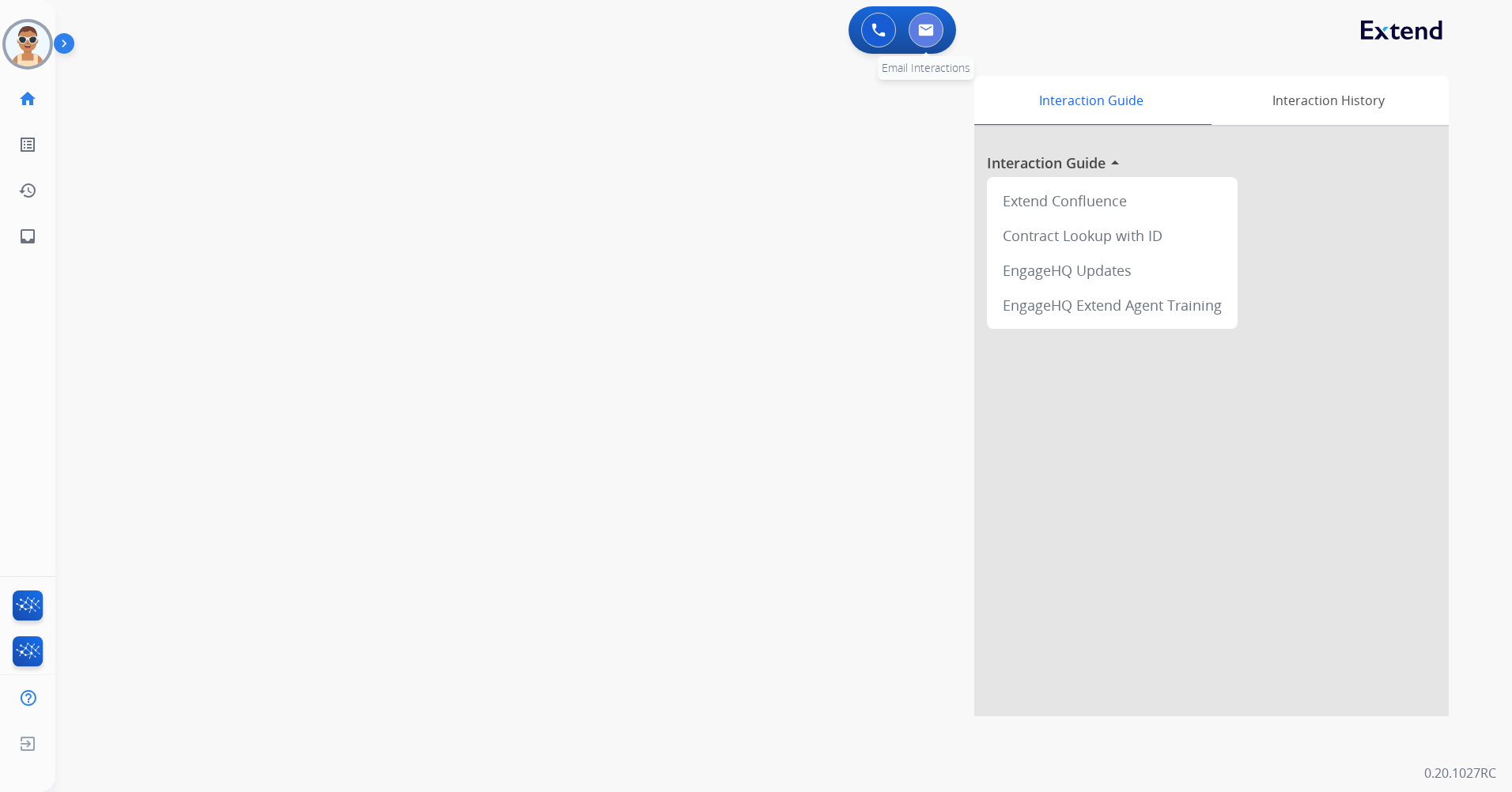
click at [924, 33] on img at bounding box center [926, 30] width 15 height 13
select select "**********"
